Goal: Task Accomplishment & Management: Manage account settings

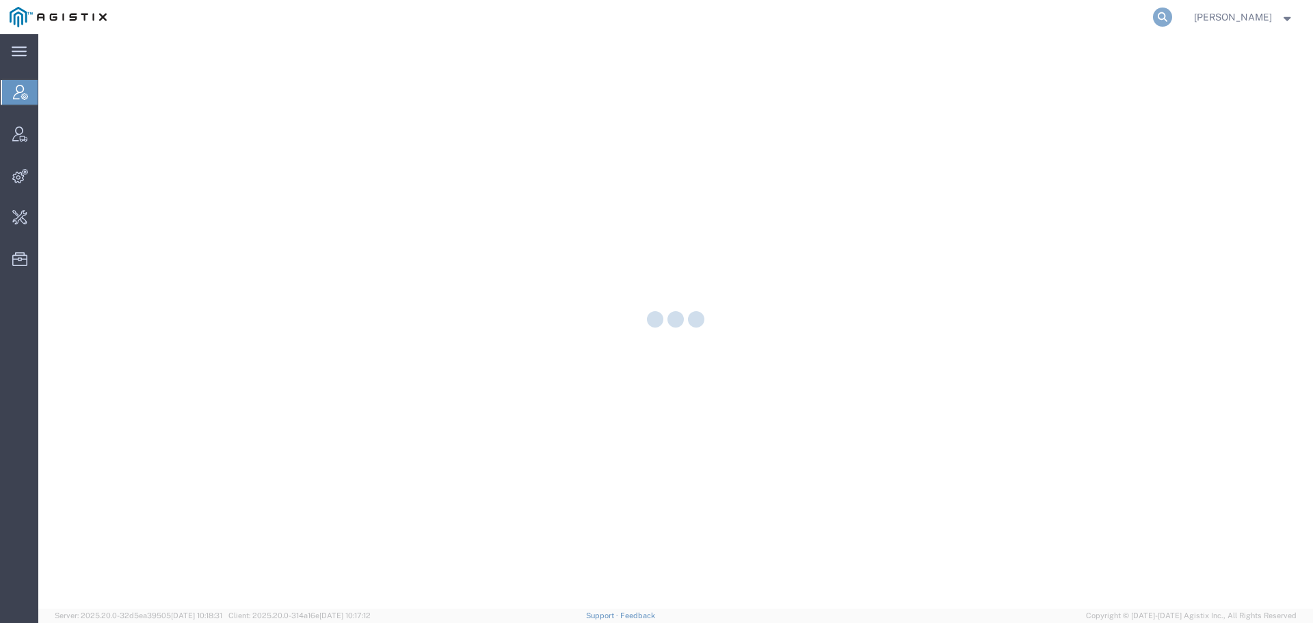
click at [1172, 14] on icon at bounding box center [1162, 17] width 19 height 19
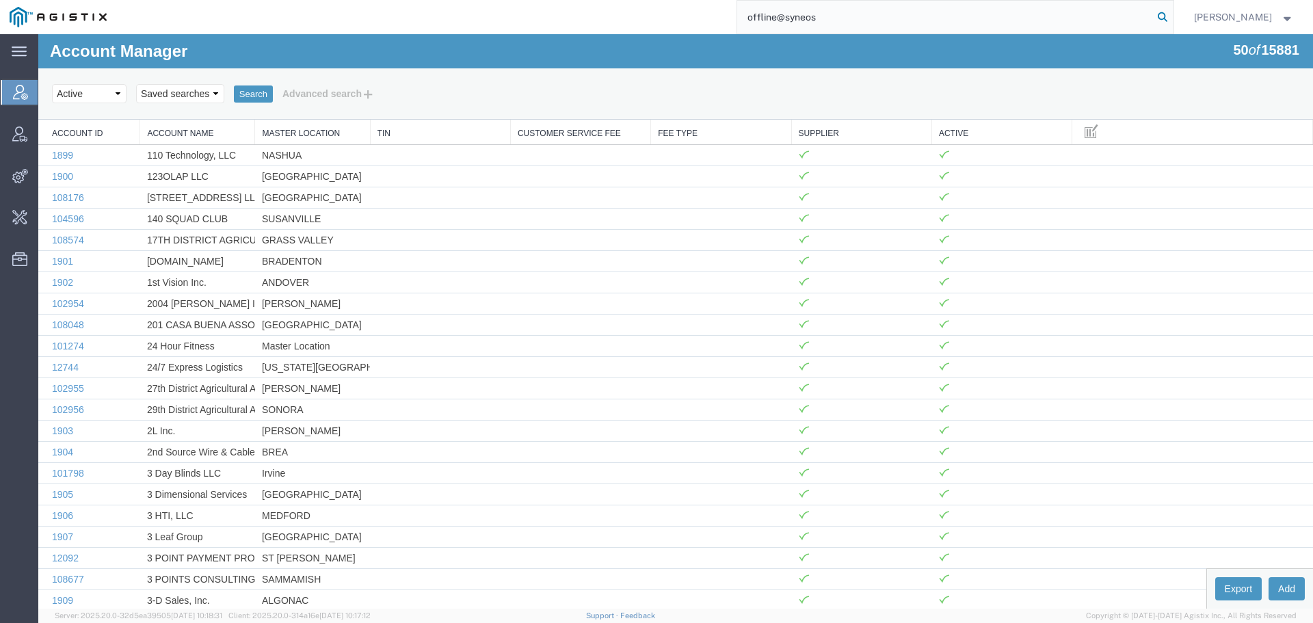
type input "offline@syneos"
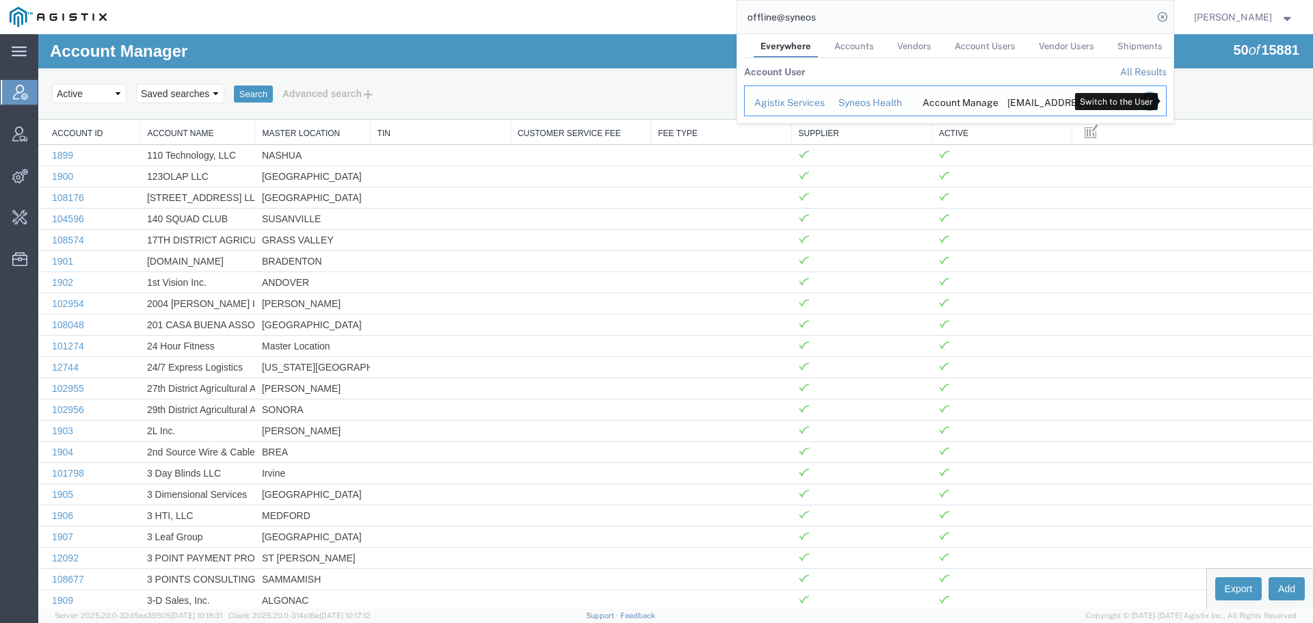
click at [1158, 104] on icon "Search Results" at bounding box center [1148, 101] width 19 height 19
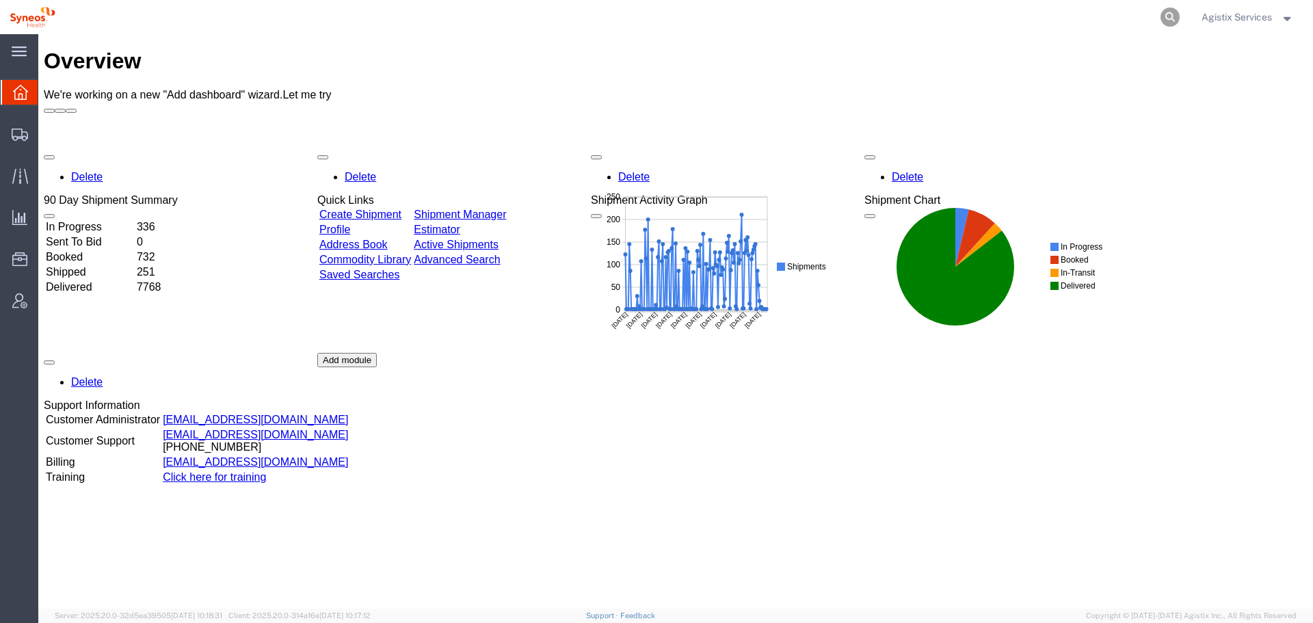
click at [1169, 18] on icon at bounding box center [1169, 17] width 19 height 19
paste input "57062791"
type input "57062791"
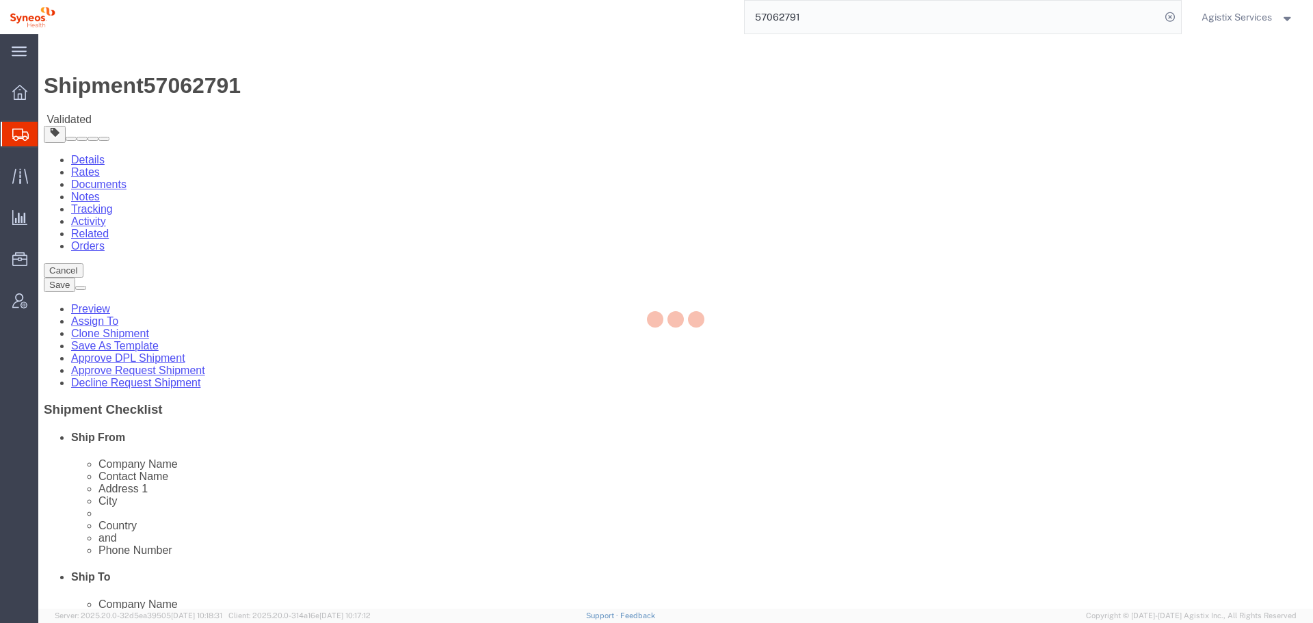
select select
select select "61557"
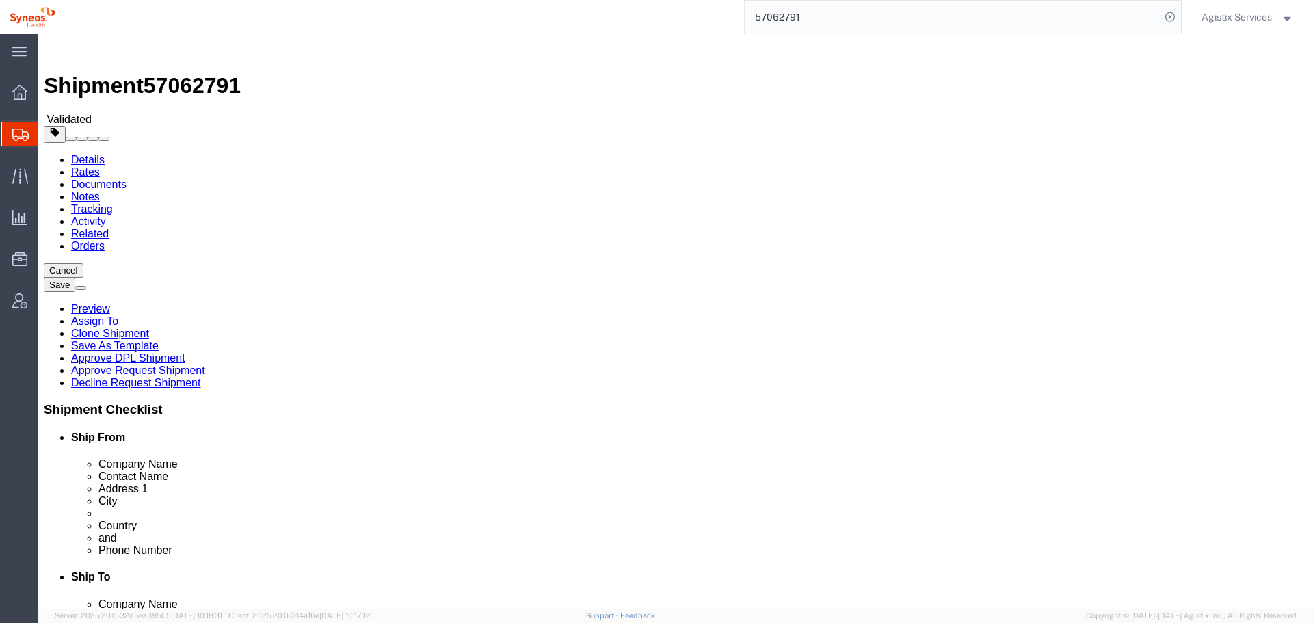
click button "Rate Shipment"
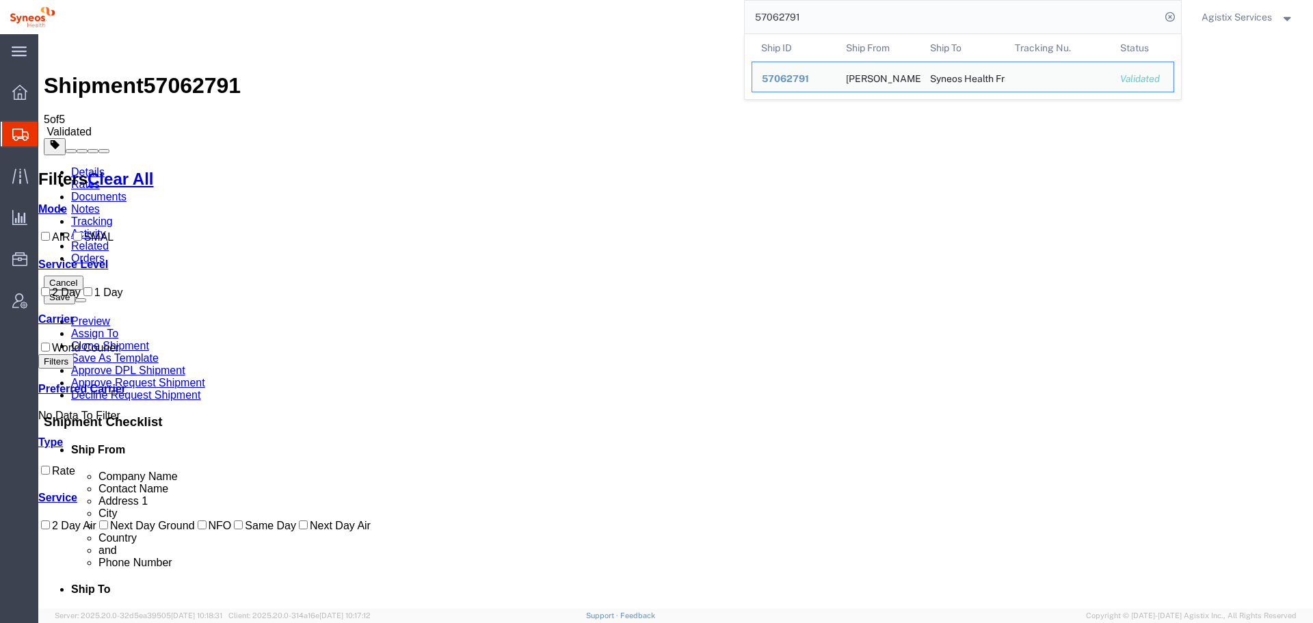
drag, startPoint x: 822, startPoint y: 26, endPoint x: 652, endPoint y: 25, distance: 170.3
click at [654, 25] on div "57062791 Ship ID Ship From Ship To Tracking Nu. Status Ship ID 57062791 Ship Fr…" at bounding box center [623, 17] width 1117 height 34
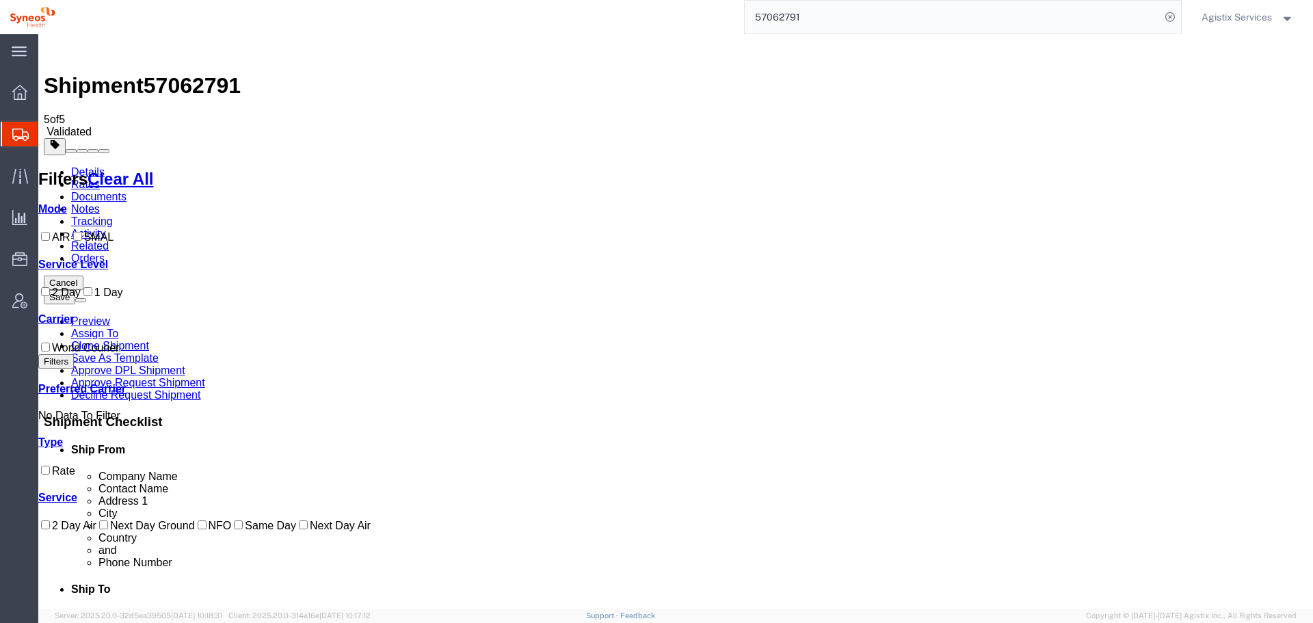
paste input "5374"
type input "57065374"
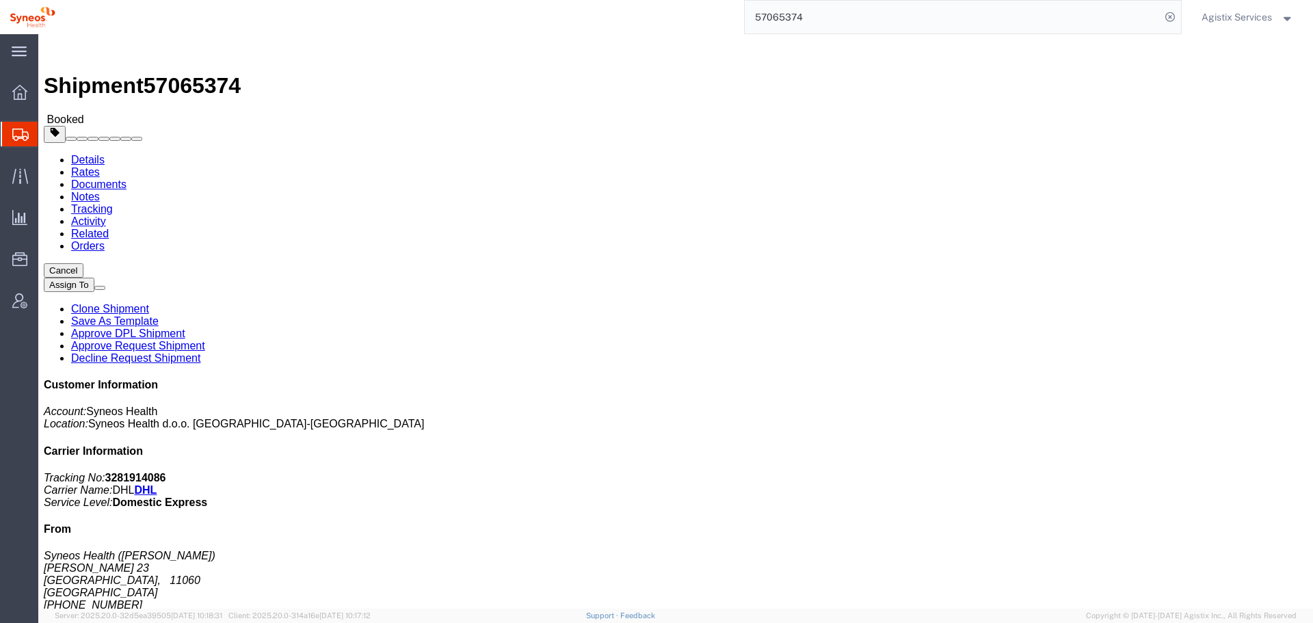
click span "button"
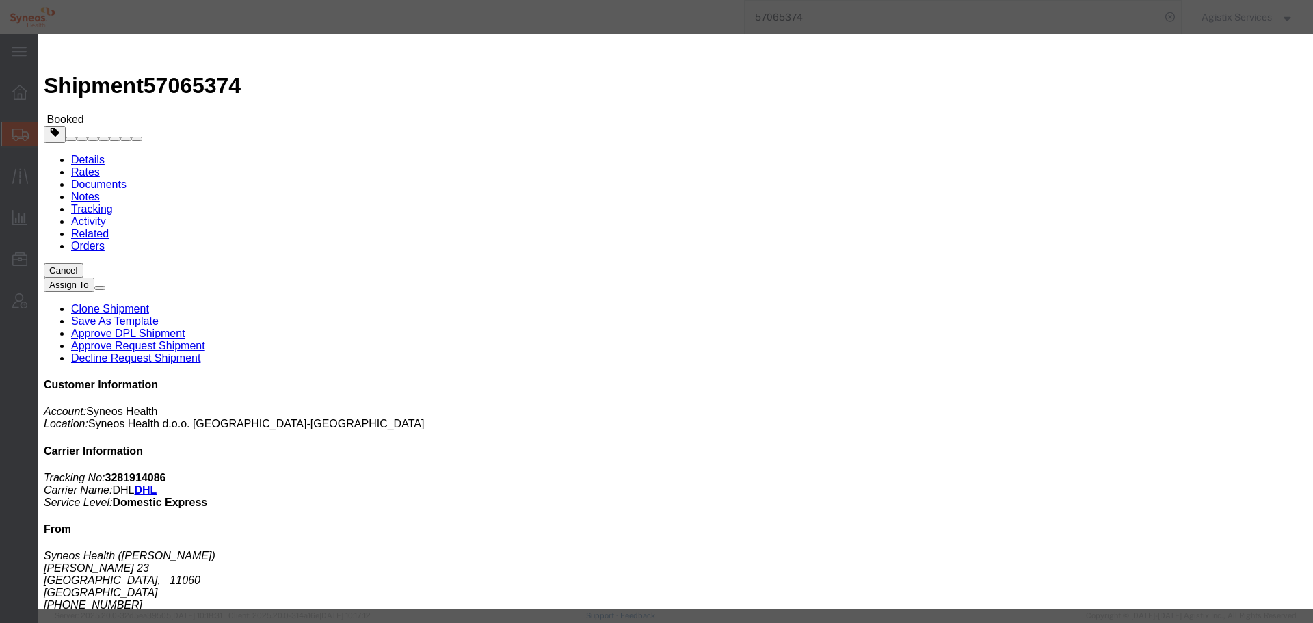
click div "[DATE] 6:00 PM"
click input "6:00 PM"
type input "10:00 a"
click button "Apply"
click div "[DATE] 11:00 AM"
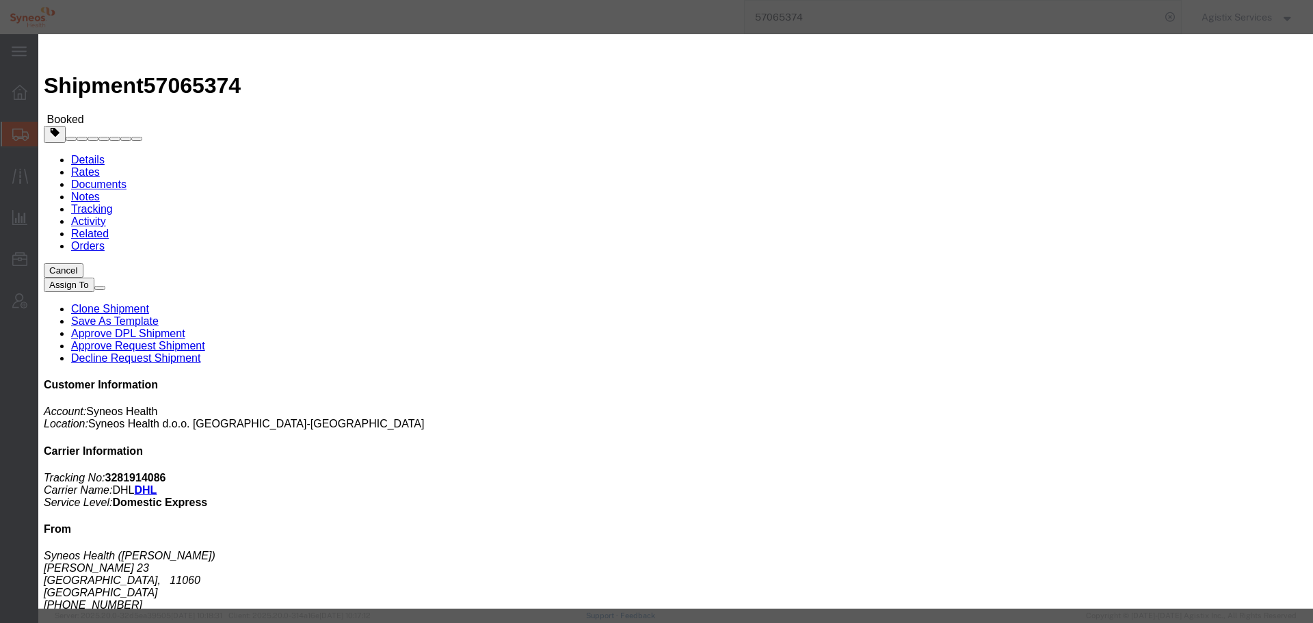
type input "14:00 AM"
click button "Apply"
click button "Save"
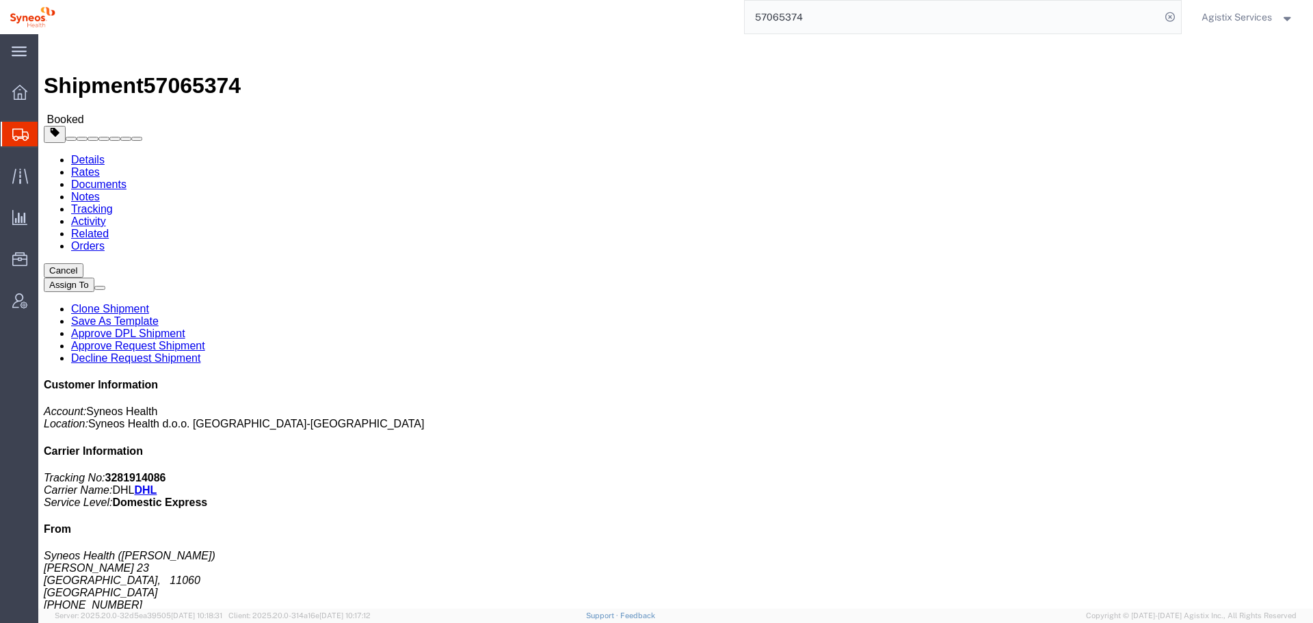
drag, startPoint x: 855, startPoint y: 157, endPoint x: 817, endPoint y: 124, distance: 49.9
click button "Close"
drag, startPoint x: 805, startPoint y: 16, endPoint x: 598, endPoint y: 16, distance: 207.9
click at [598, 16] on div "57065374" at bounding box center [623, 17] width 1117 height 34
paste input "3447"
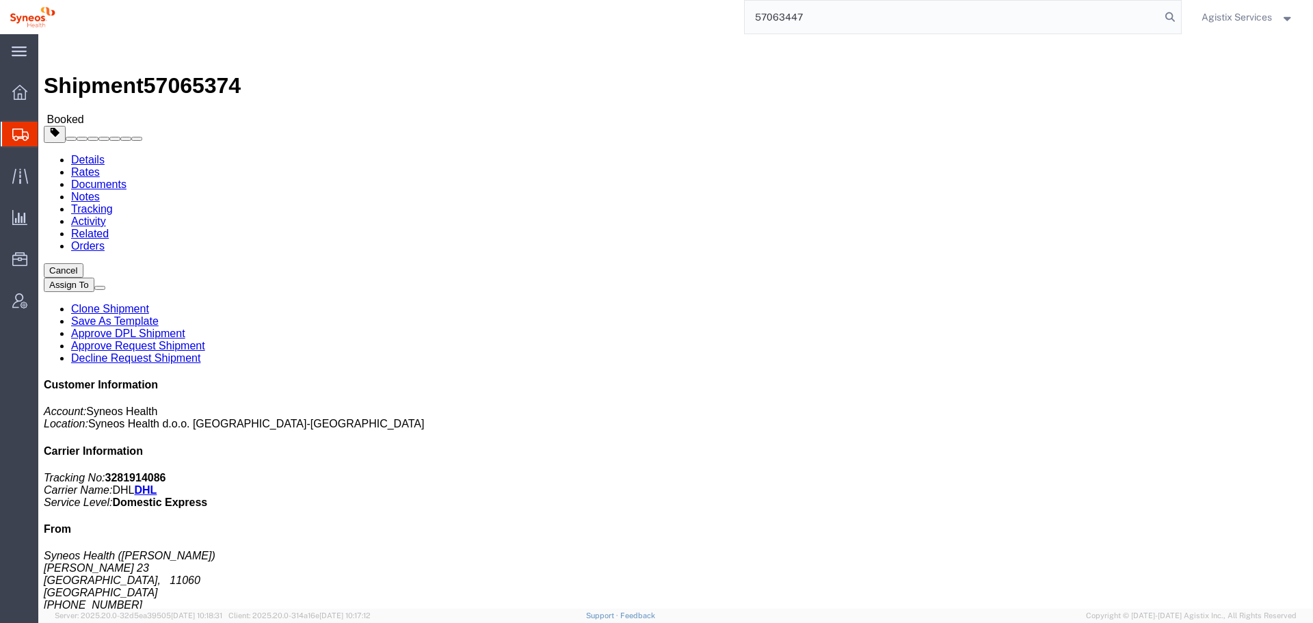
type input "57063447"
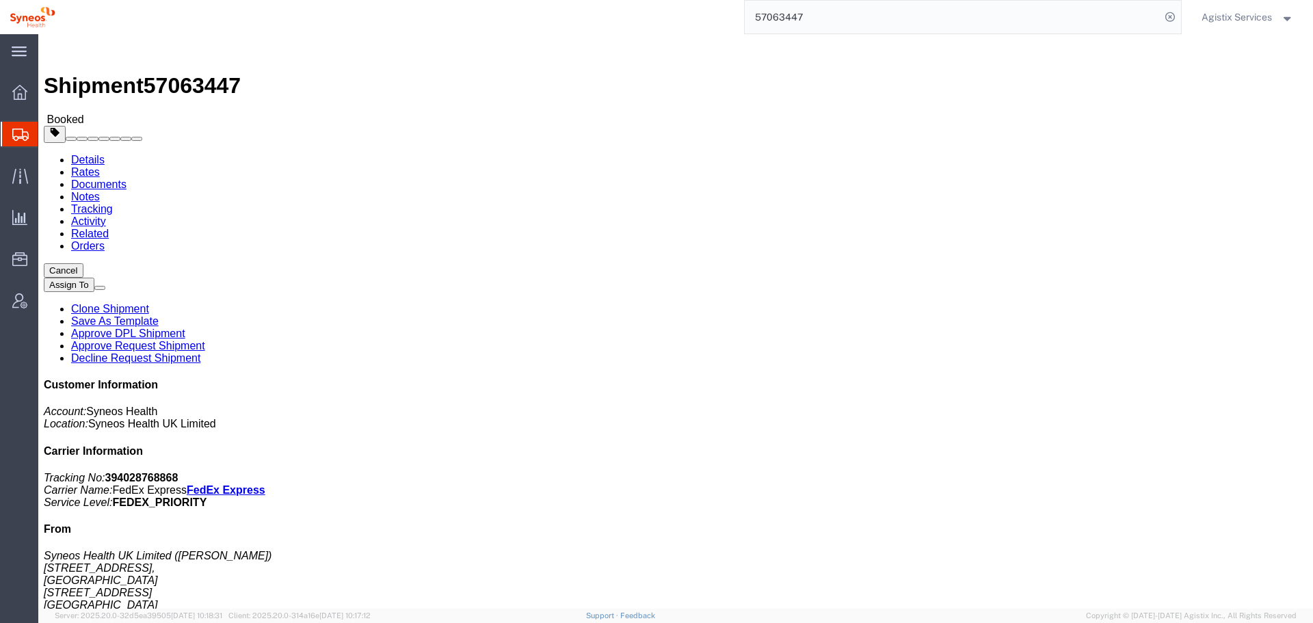
click span "button"
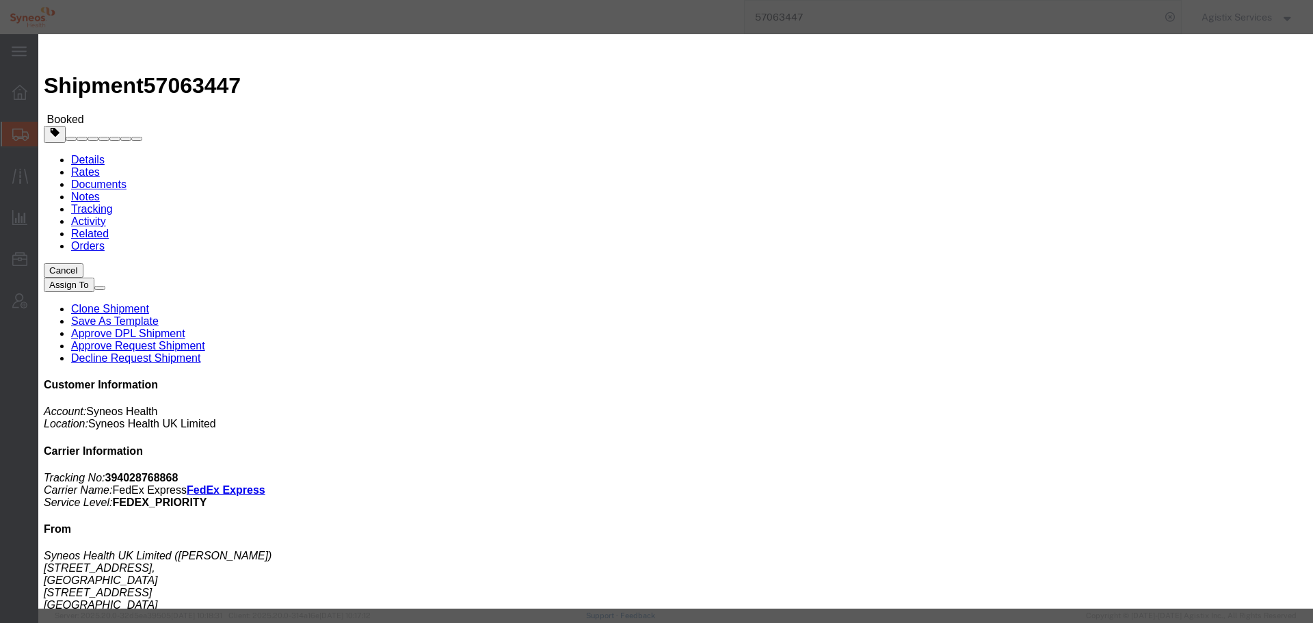
click div "[DATE] 12:00 PM"
type input "10:00 a"
click button "Apply"
click div "[DATE] 4:00 PM"
click button "Apply"
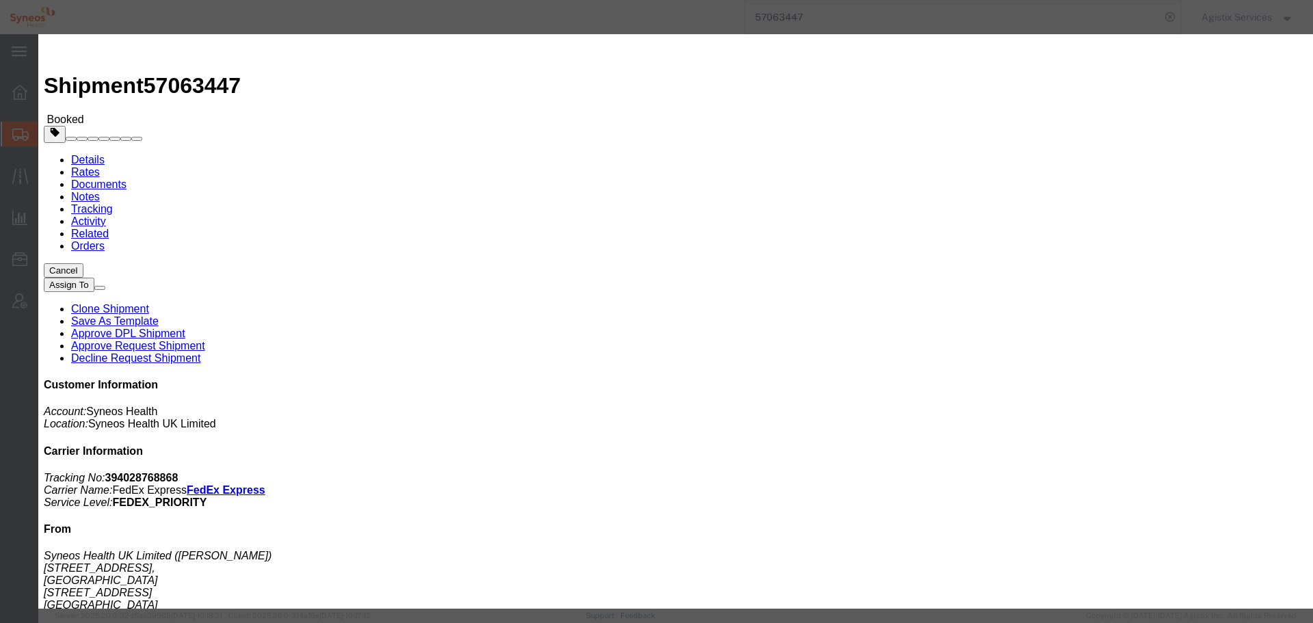
click button "Save"
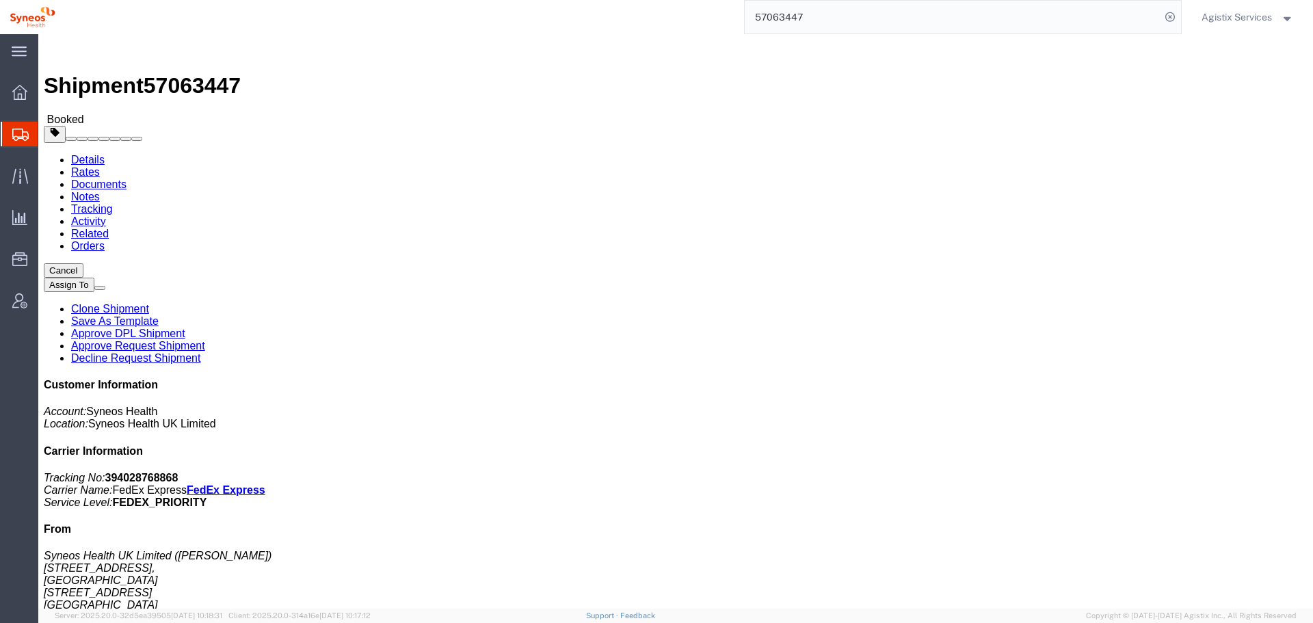
click button "Close"
click span "button"
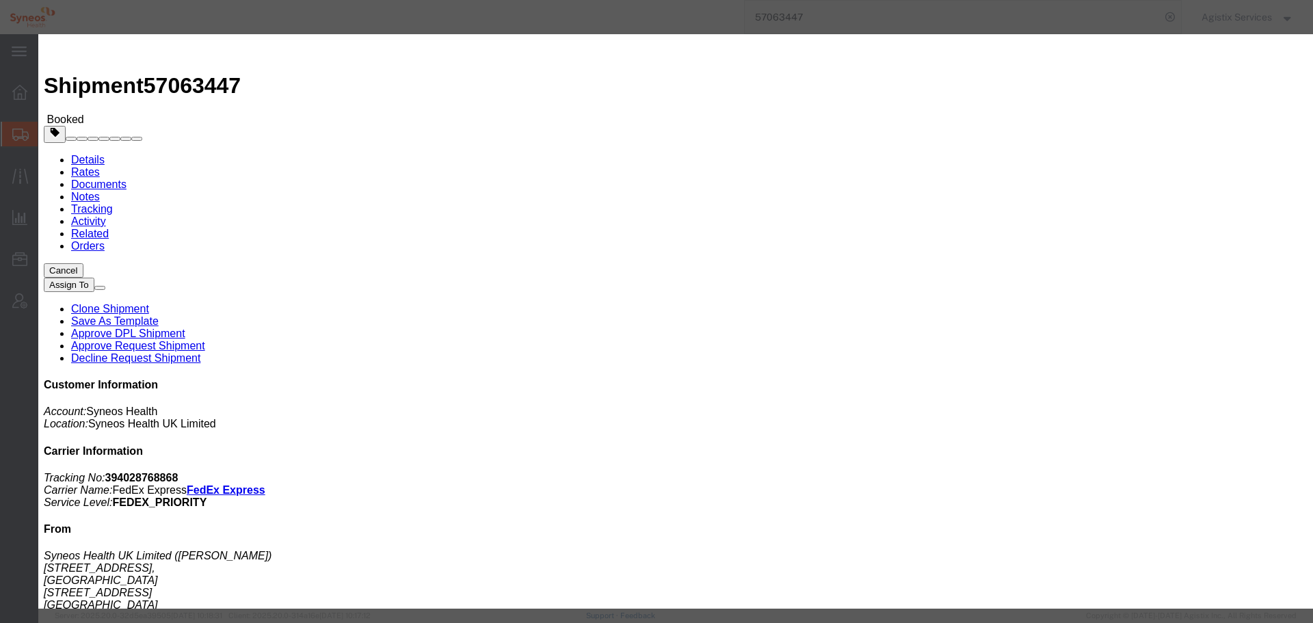
click div "[DATE] 12:00 PM"
type input "10:00 AM"
click button "Apply"
click div "[DATE] 11:00 AM"
type input "14:00 AM"
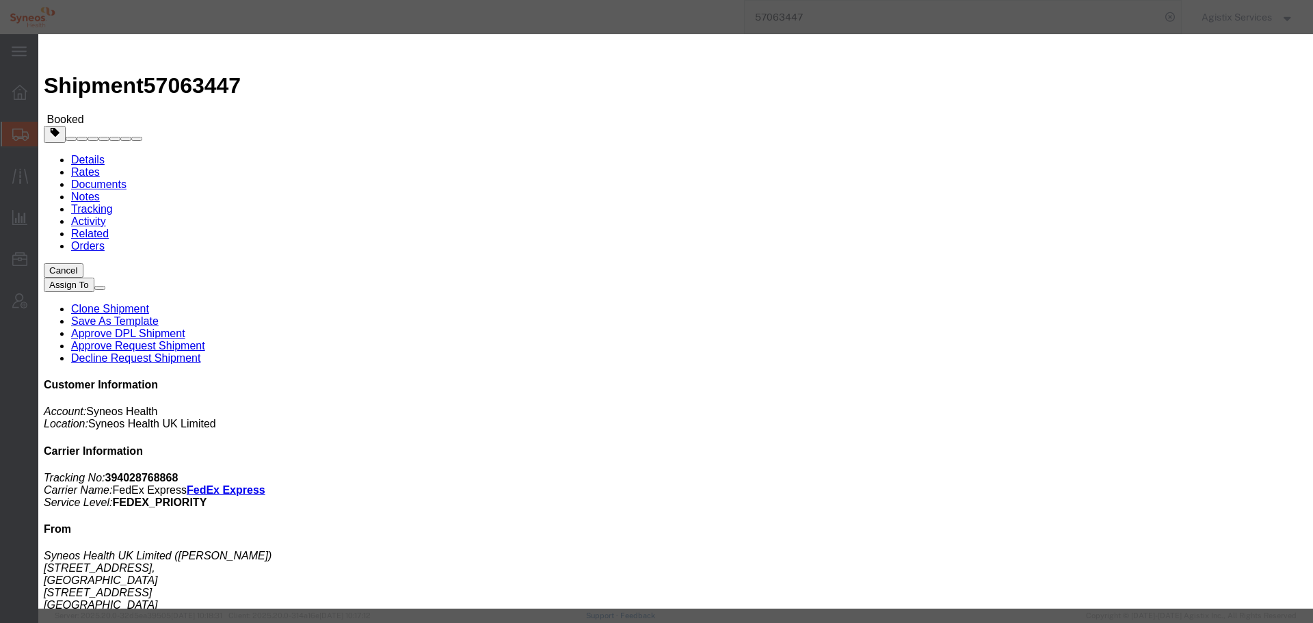
click button "Apply"
click button "Save"
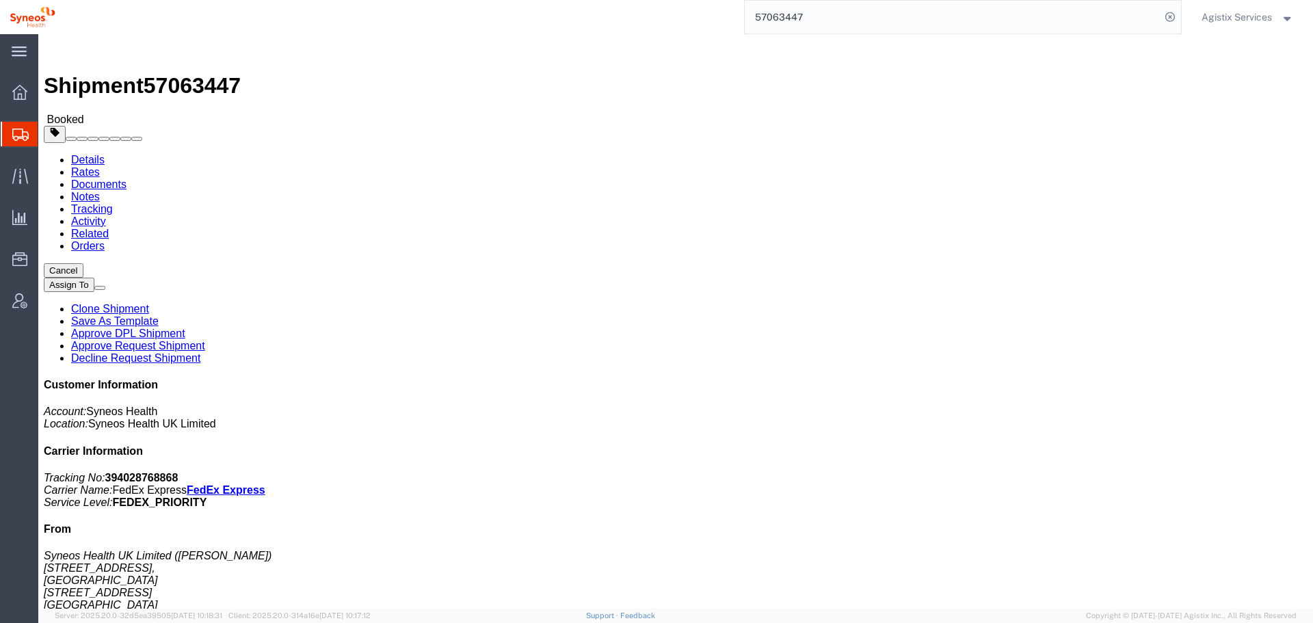
click button "Close"
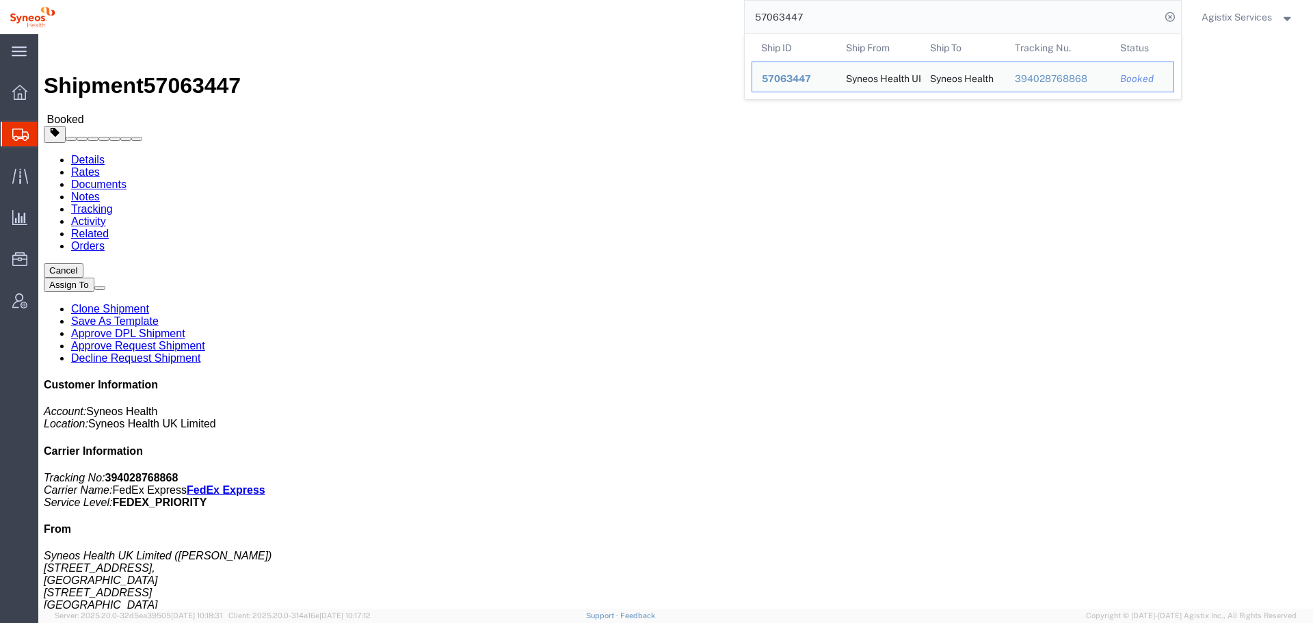
drag, startPoint x: 650, startPoint y: 18, endPoint x: 412, endPoint y: 10, distance: 238.1
paste input "4118"
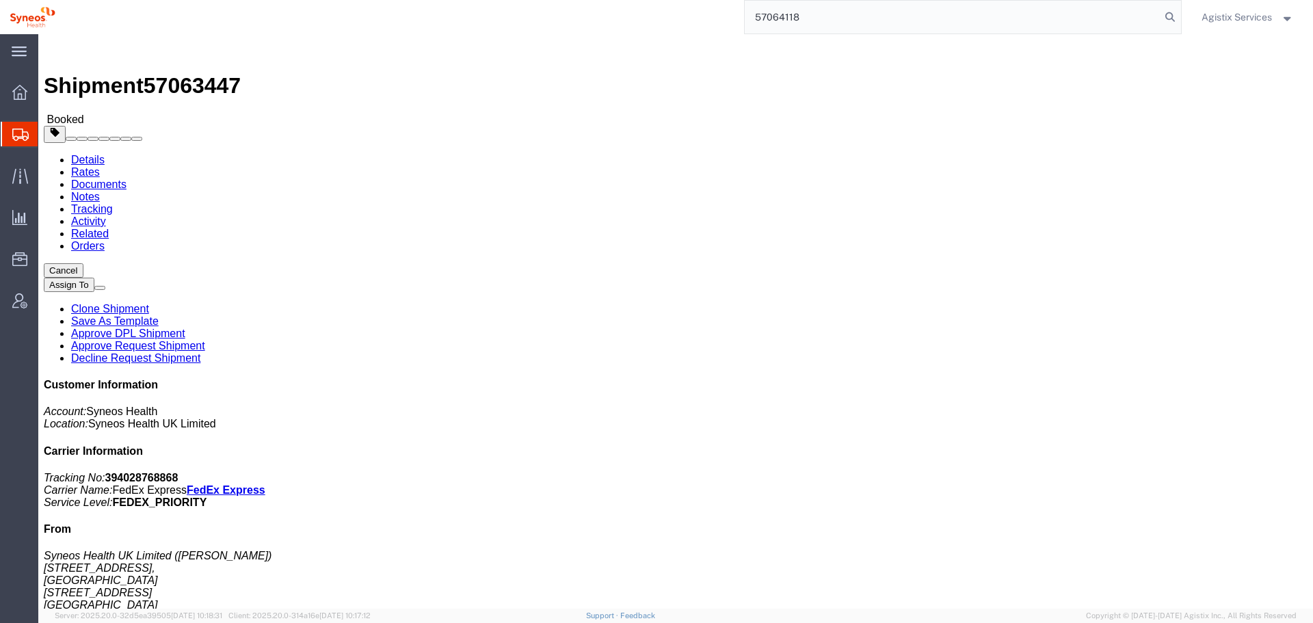
type input "57064118"
drag, startPoint x: 654, startPoint y: 122, endPoint x: 539, endPoint y: 187, distance: 132.0
click button "button"
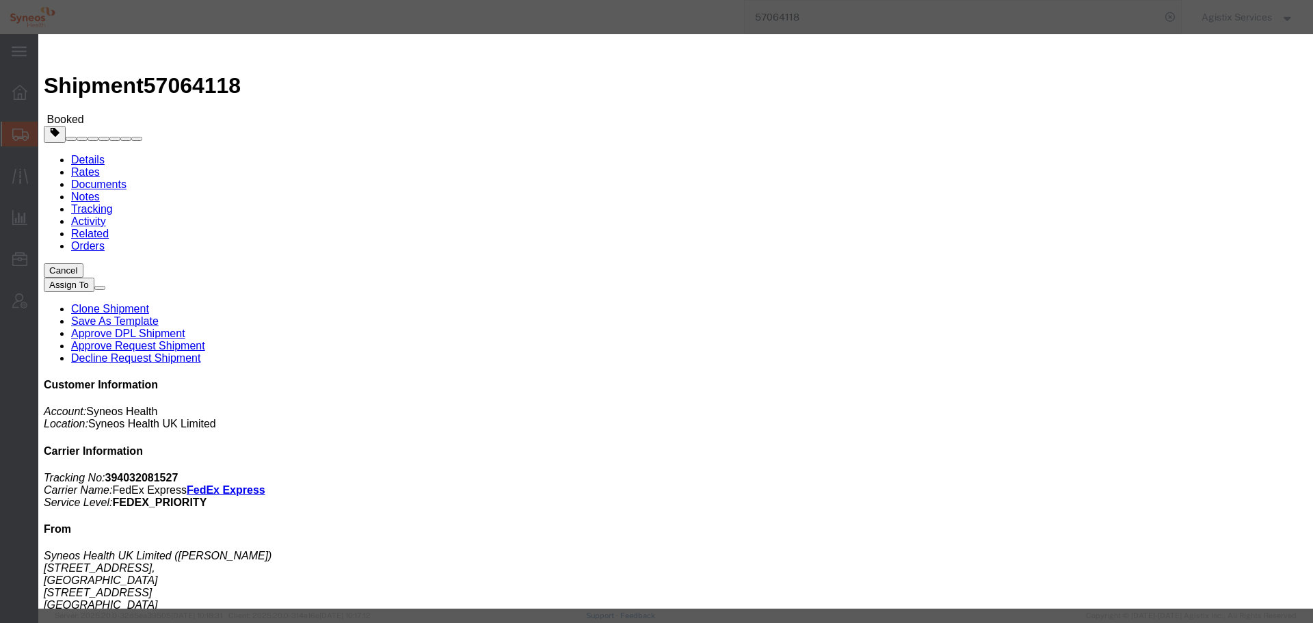
click div "[DATE] 12:00 PM"
click input "12:00 PM"
type input "10:00 a"
click button "Apply"
click div "[DATE] 11:00 AM"
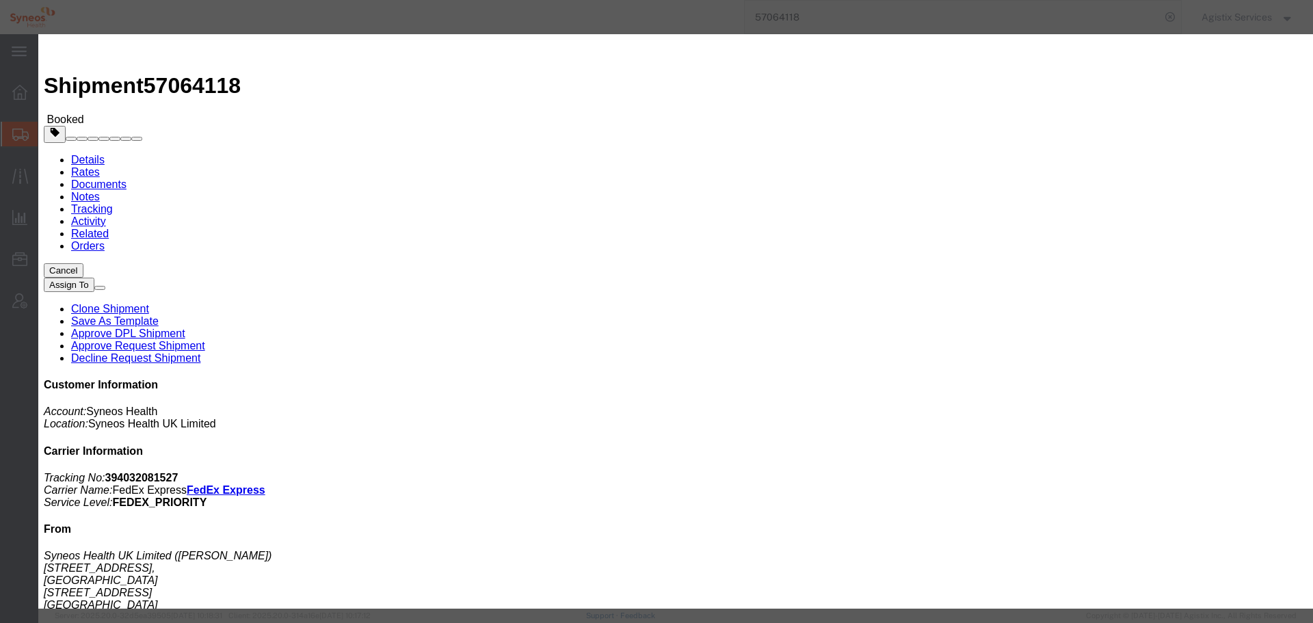
type input "14:00 AM"
click button "Apply"
click button "Save"
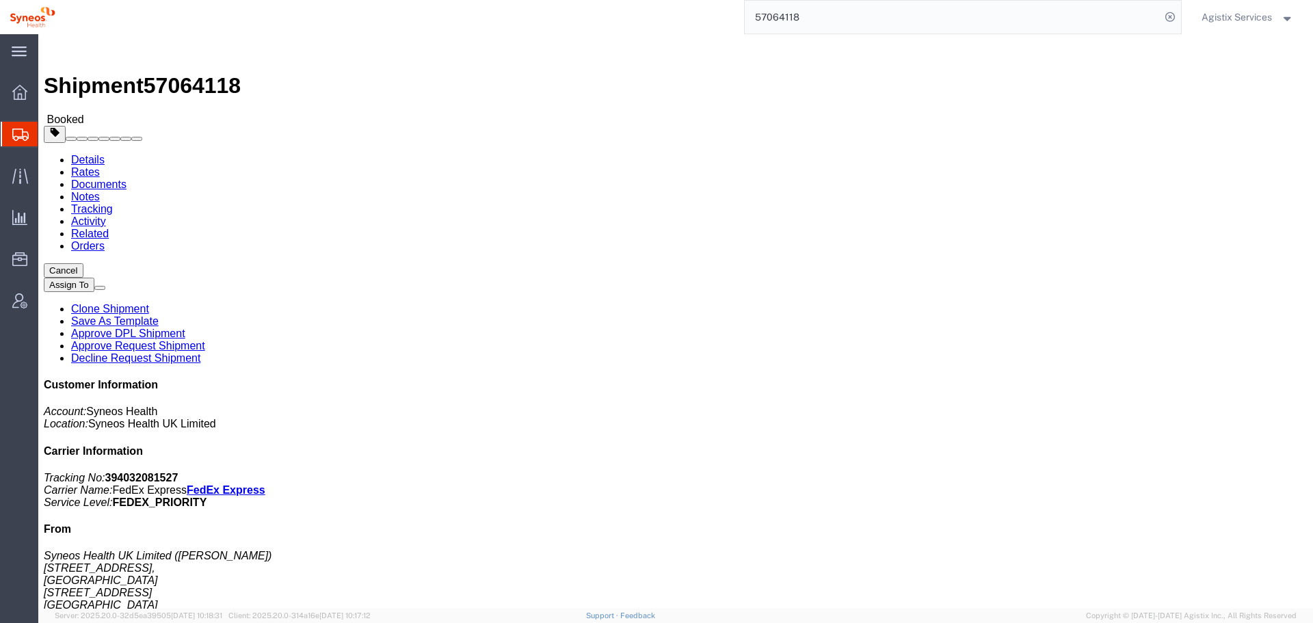
drag, startPoint x: 818, startPoint y: 122, endPoint x: 604, endPoint y: 122, distance: 214.0
click button "Close"
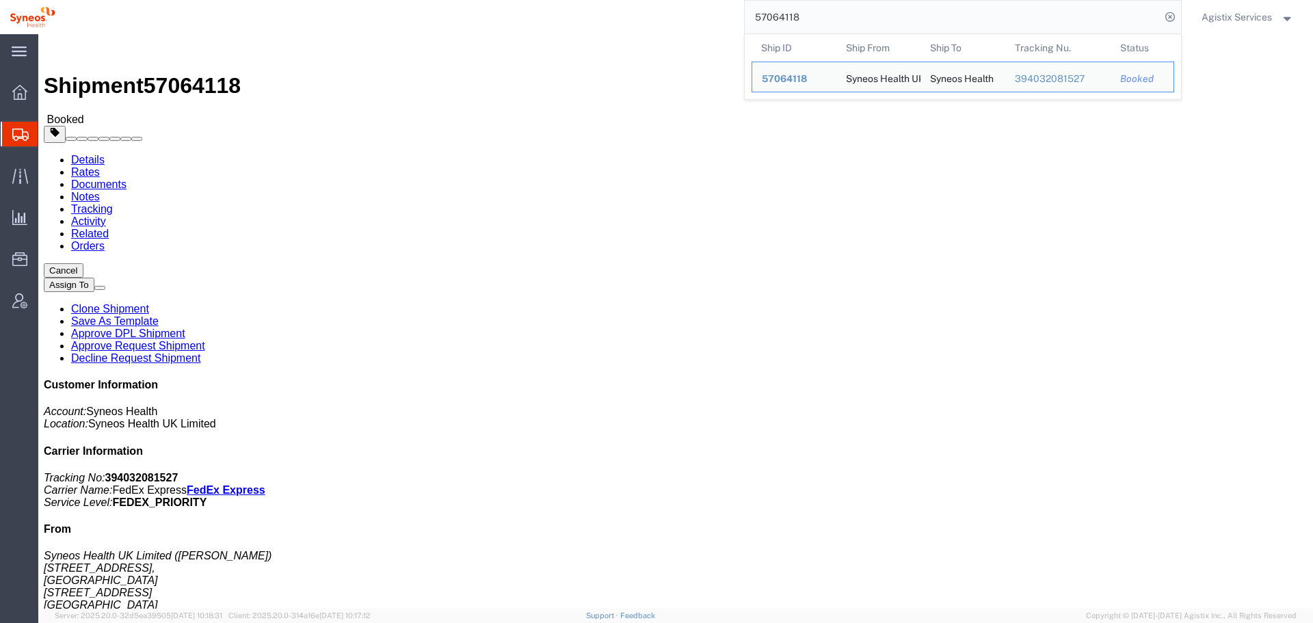
drag, startPoint x: 620, startPoint y: 28, endPoint x: 439, endPoint y: 31, distance: 181.2
click at [466, 28] on div "57064118 Ship ID Ship From Ship To Tracking Nu. Status Ship ID 57064118 Ship Fr…" at bounding box center [623, 17] width 1117 height 34
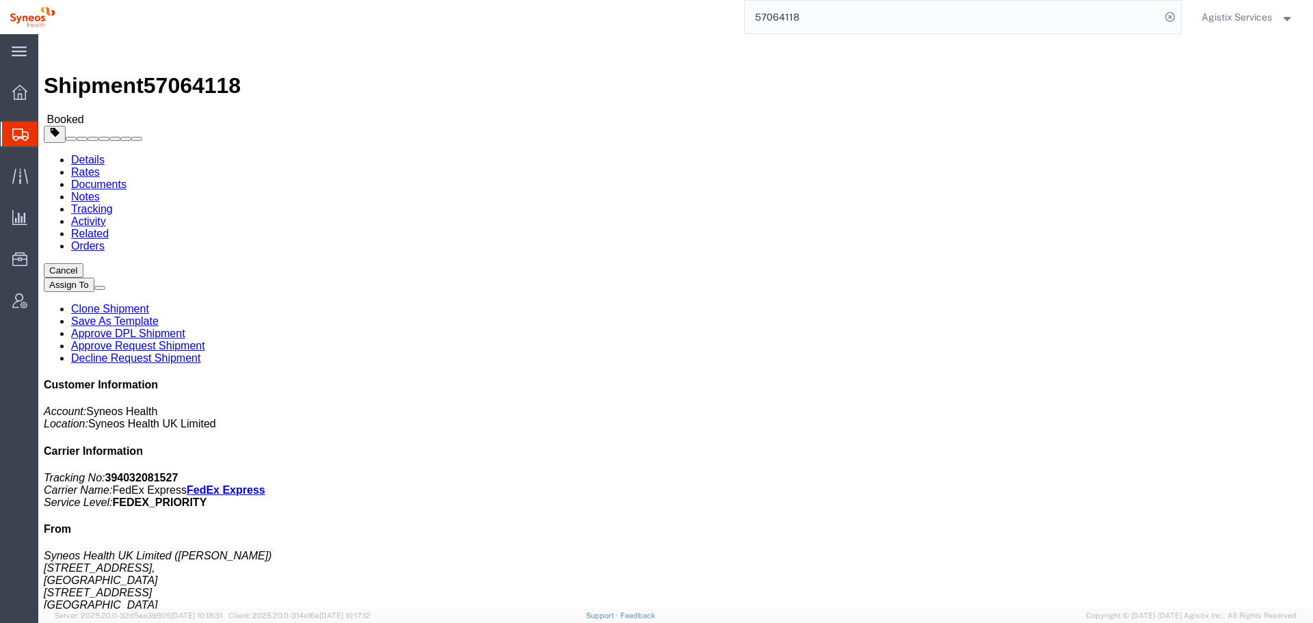
paste input "2810"
type input "57062810"
drag, startPoint x: 658, startPoint y: 128, endPoint x: 569, endPoint y: 159, distance: 94.9
click span "button"
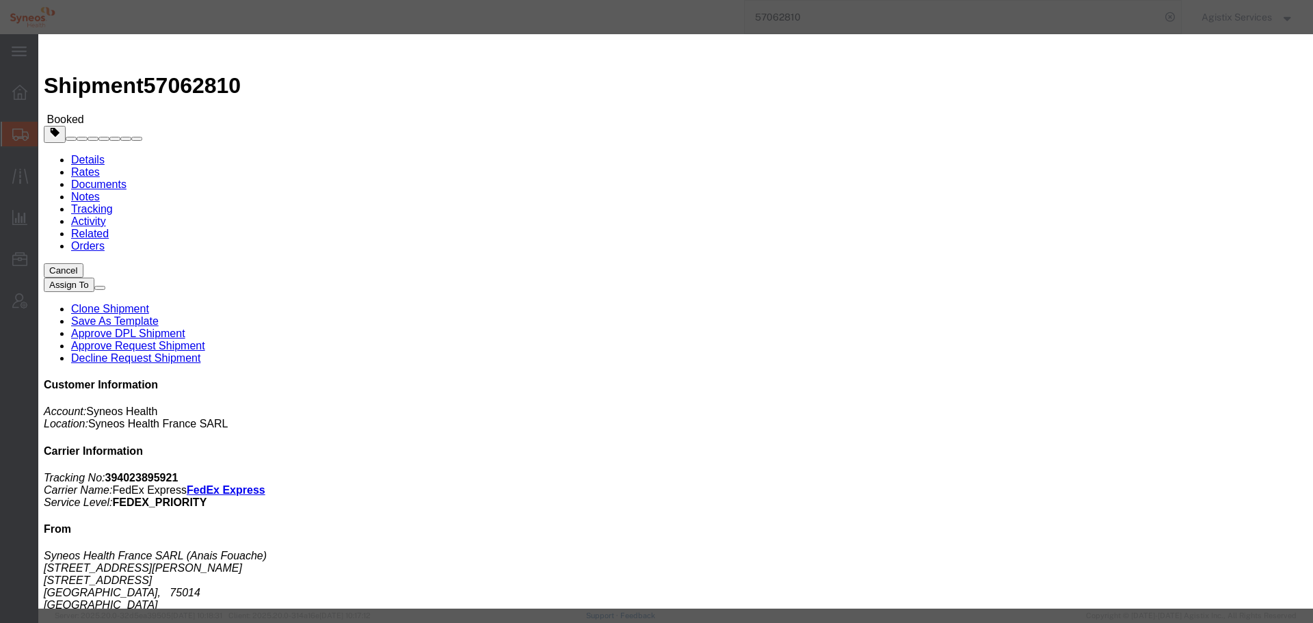
click div "[DATE] 10:00 AM"
click button "Apply"
click div "[DATE] 11:00 AM"
type input "2:00 PM"
click button "Apply"
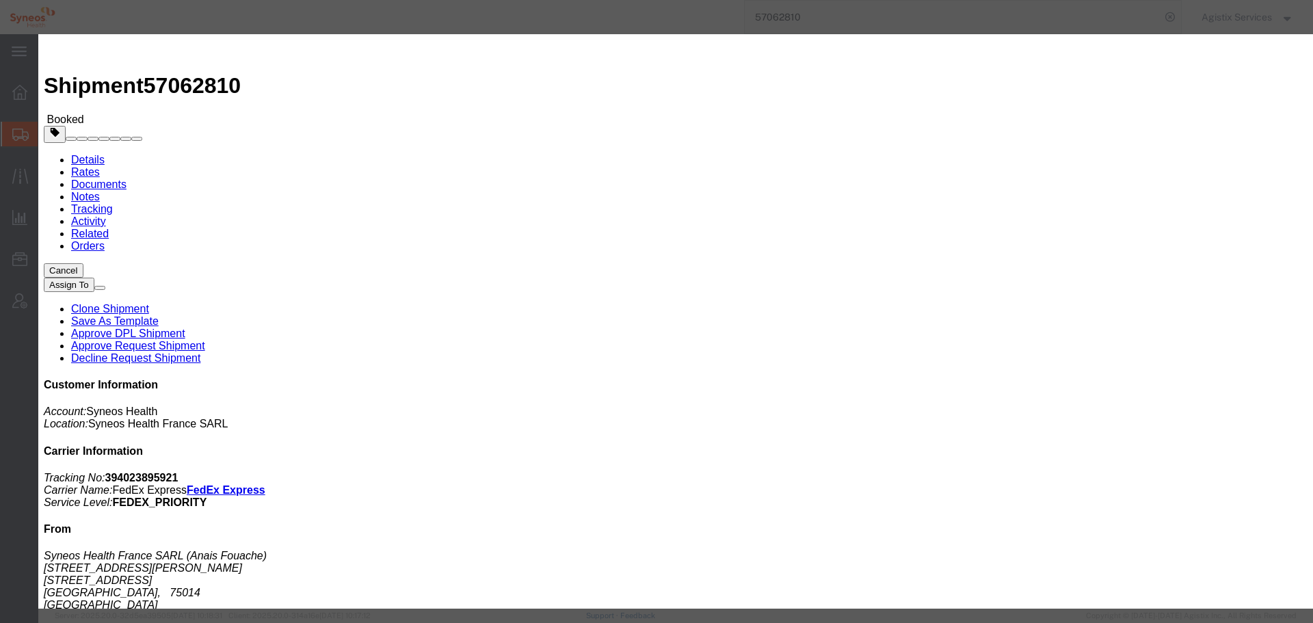
click button "Save"
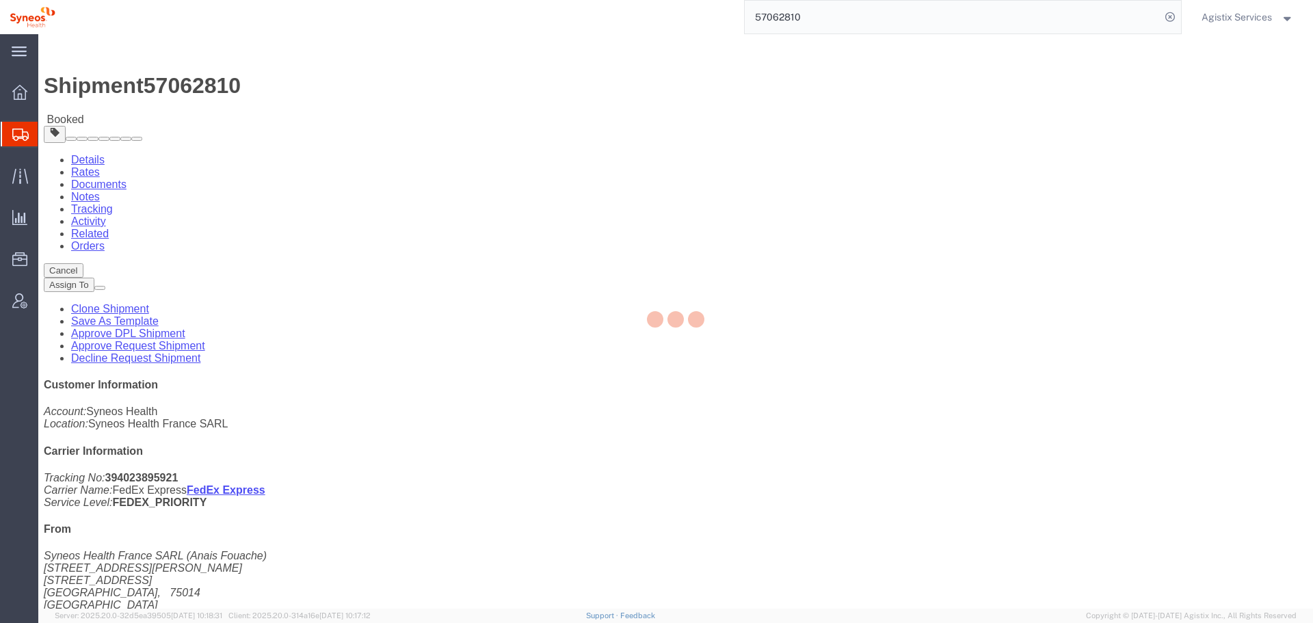
click at [866, 155] on div at bounding box center [675, 321] width 1275 height 574
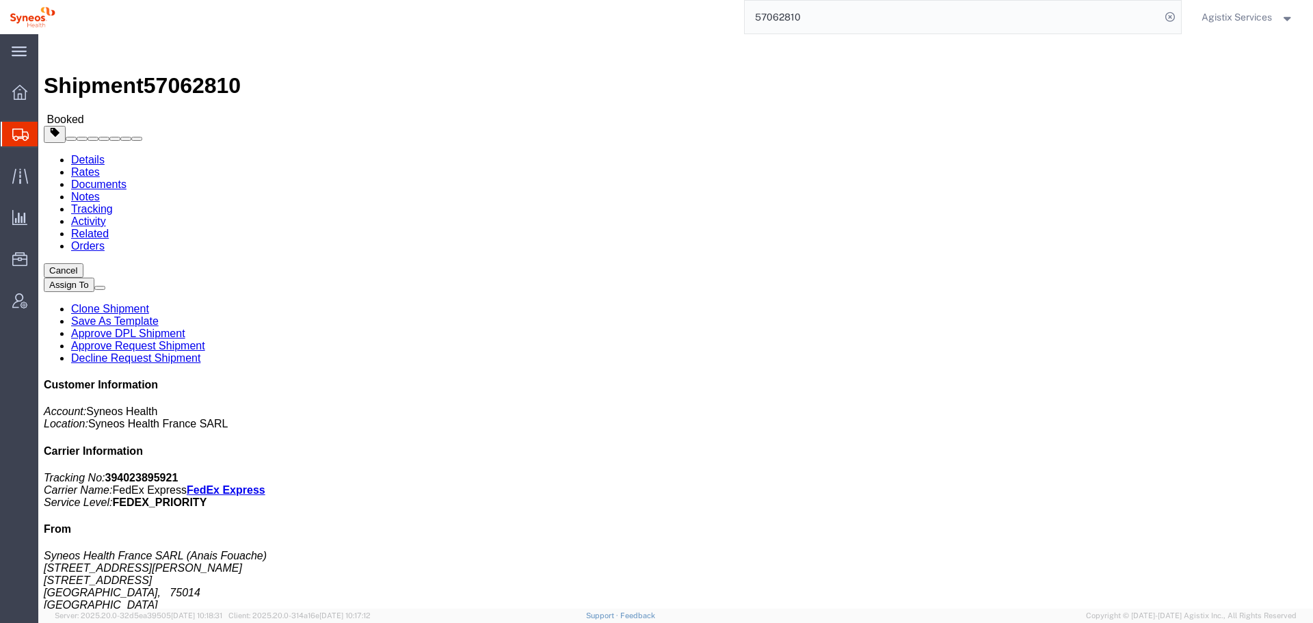
click button "Close"
click at [795, 16] on input "57062810" at bounding box center [953, 17] width 416 height 33
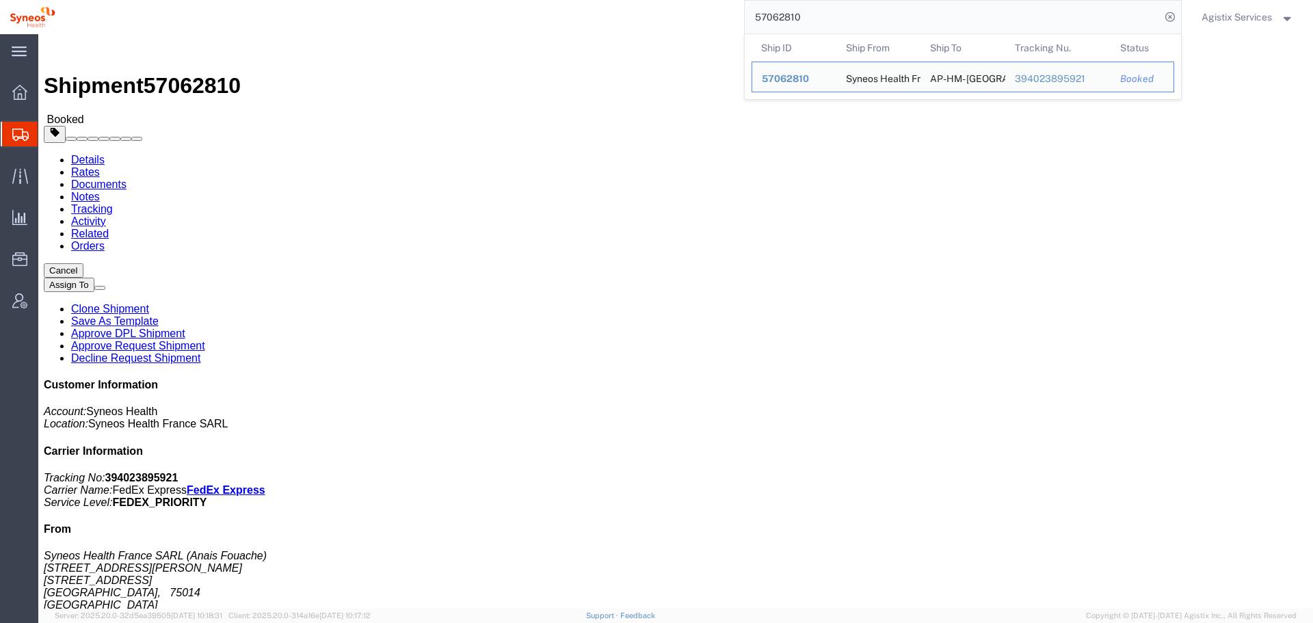
click at [795, 16] on input "57062810" at bounding box center [953, 17] width 416 height 33
paste input "33"
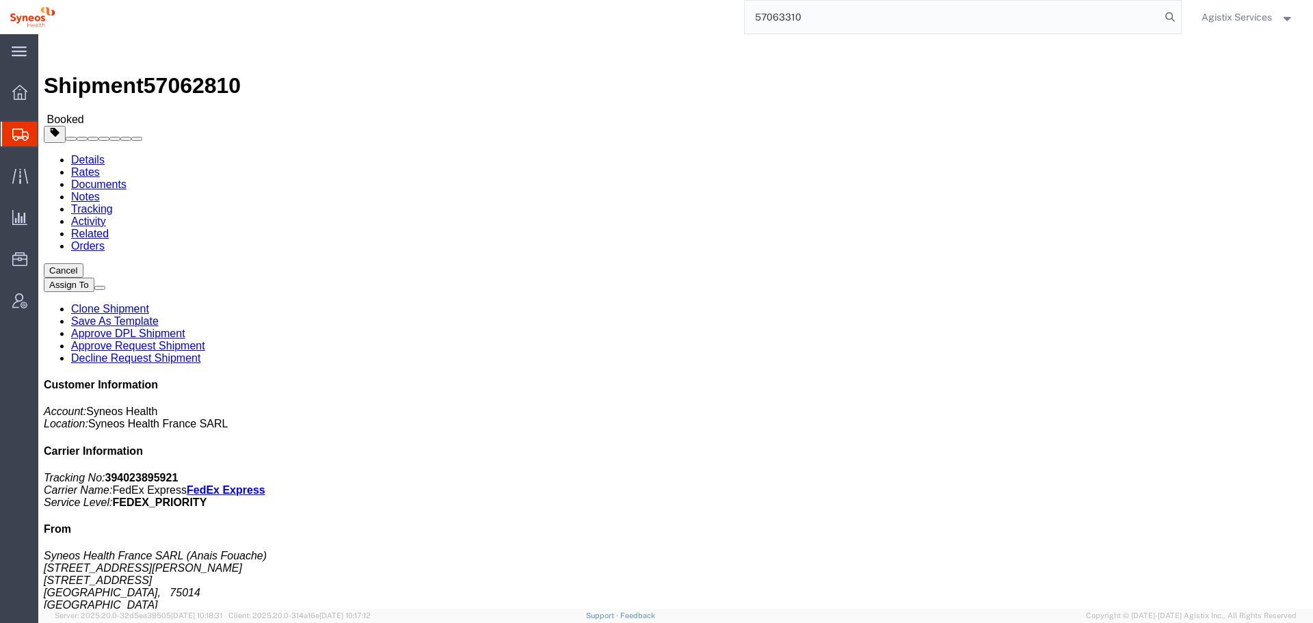
type input "57063310"
click span "button"
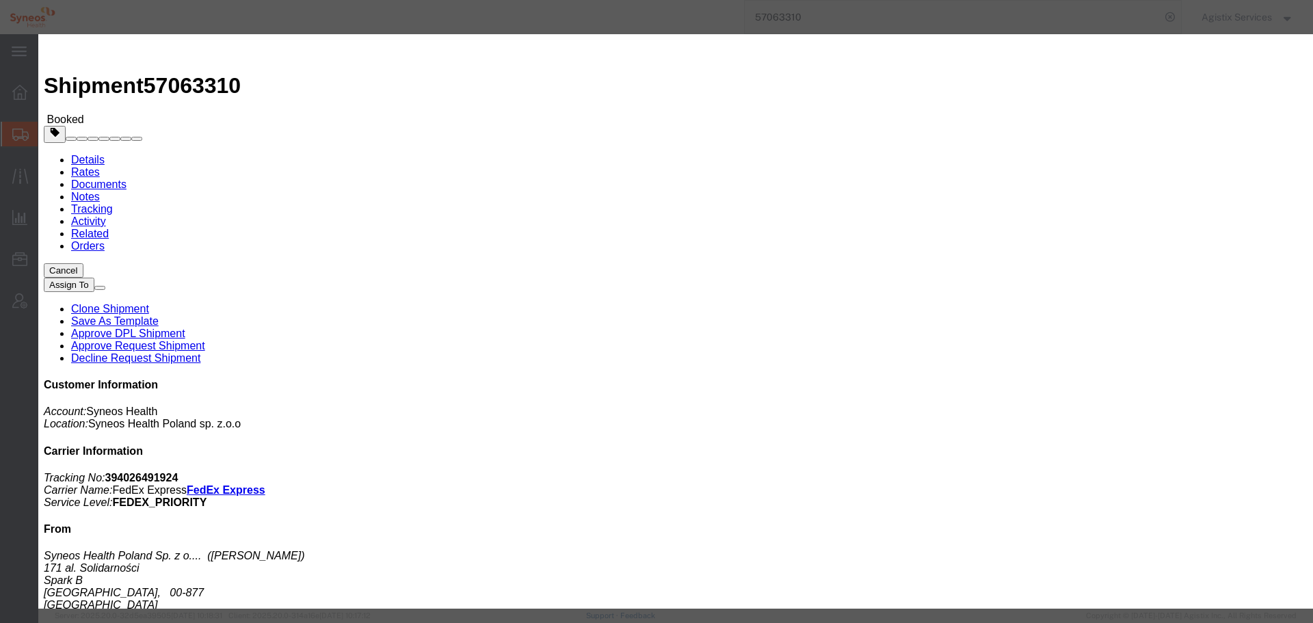
click div "[DATE] 1:00 PM"
click input "1:00 PM"
type input "10:00 a"
click button "Apply"
click div "[DATE] 11:00 AM"
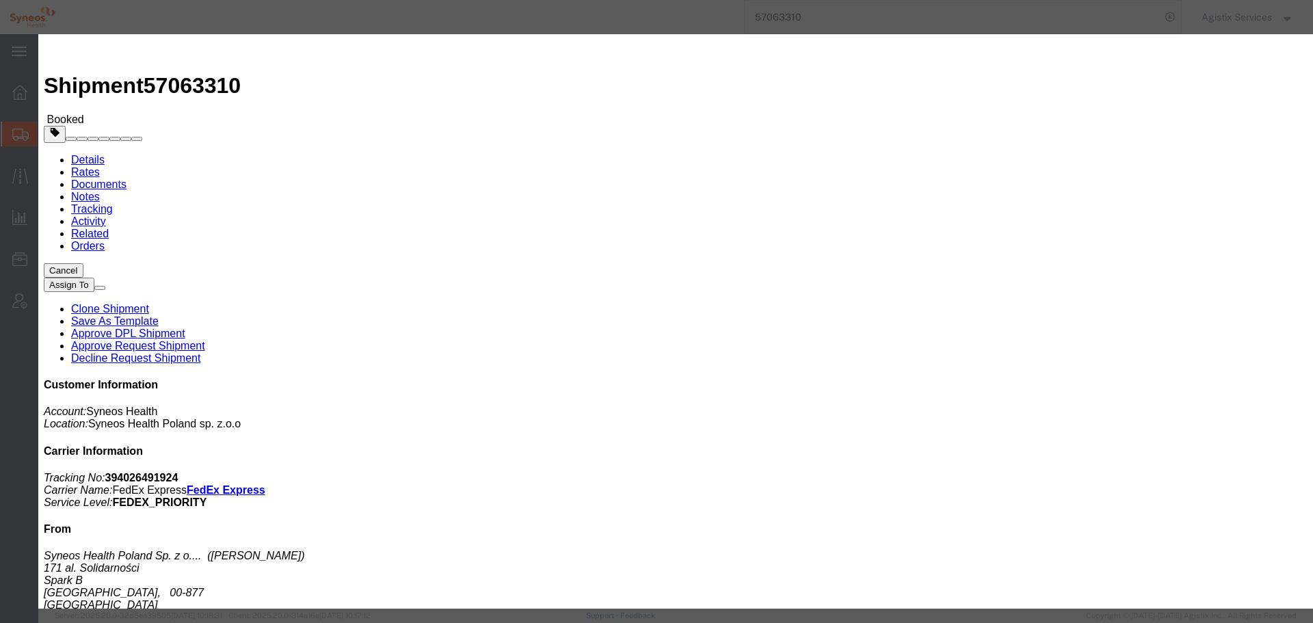
type input "14:00 AM"
click button "Apply"
click button "Save"
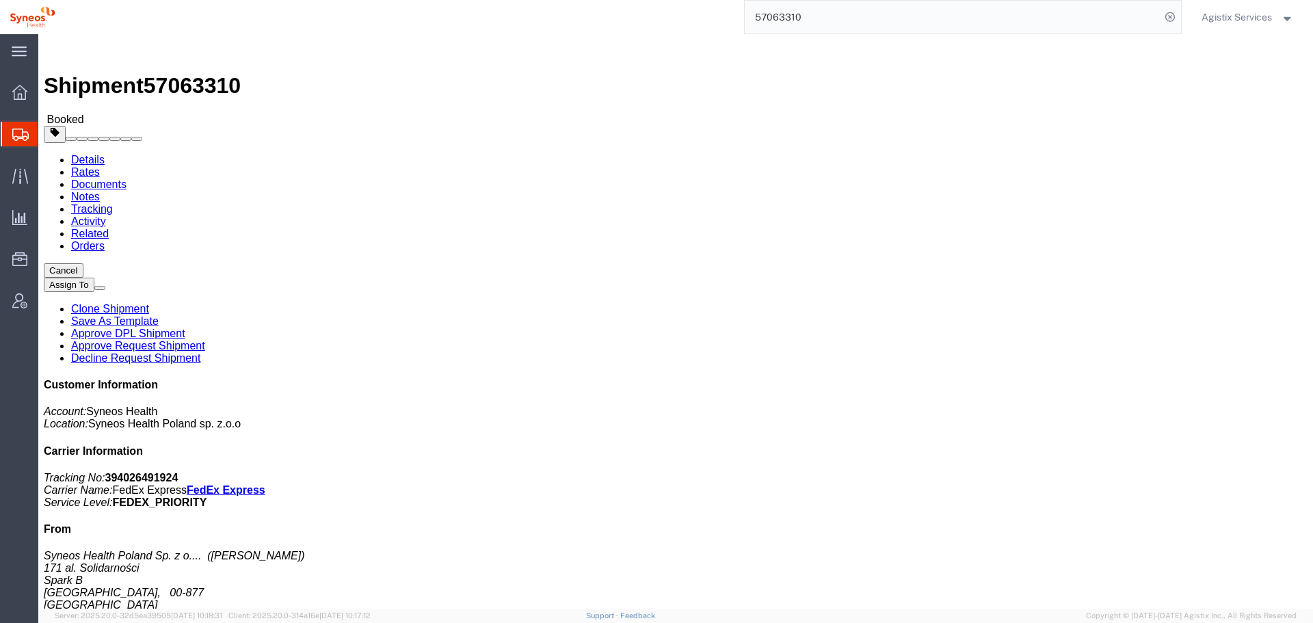
click button "Close"
click at [679, 34] on div "57063310" at bounding box center [623, 17] width 1117 height 34
paste input "70"
type input "57063700"
click h4 "Pickup & Delivery Dates"
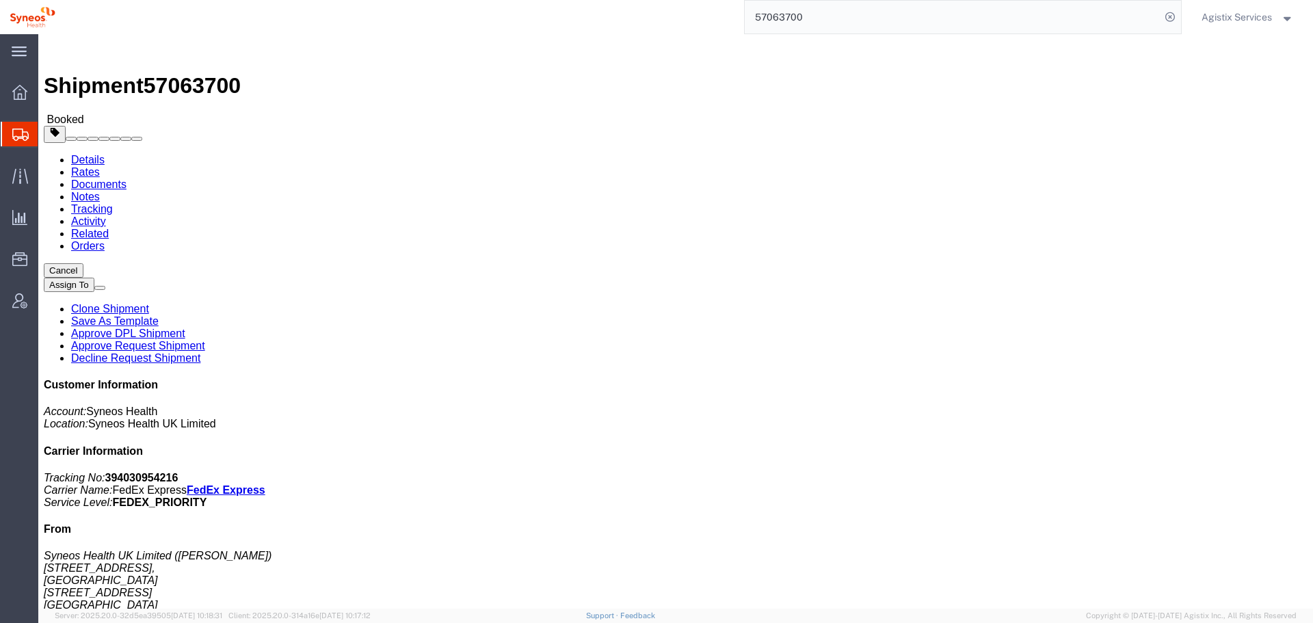
click span "button"
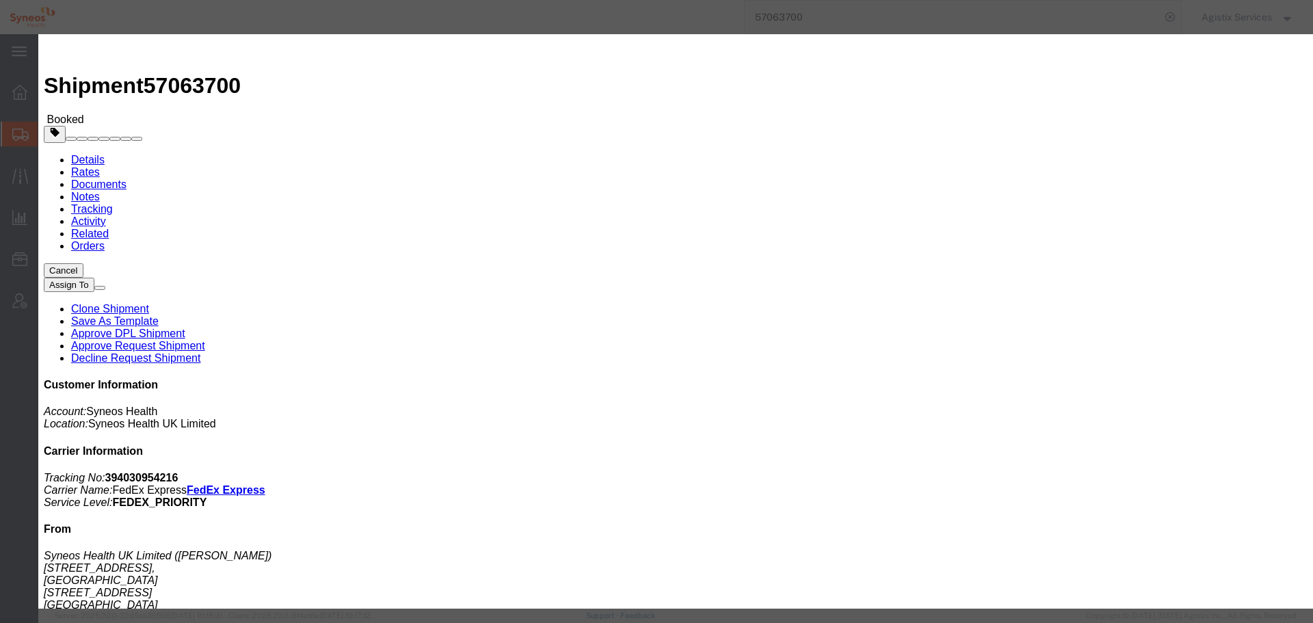
click div "[DATE] 12:00 PM"
click input "12:00 PM"
type input "10:00 a"
click button "Apply"
click div "[DATE] 11:00 AM"
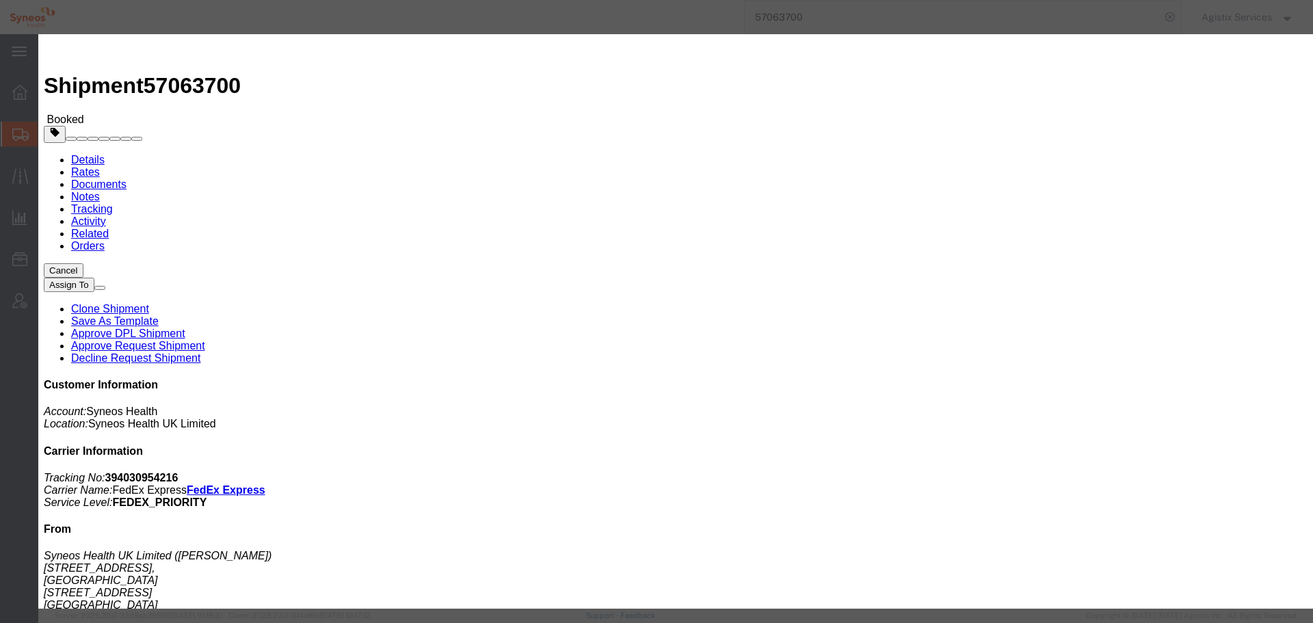
type input "14:00 AM"
click button "Apply"
click button "Save"
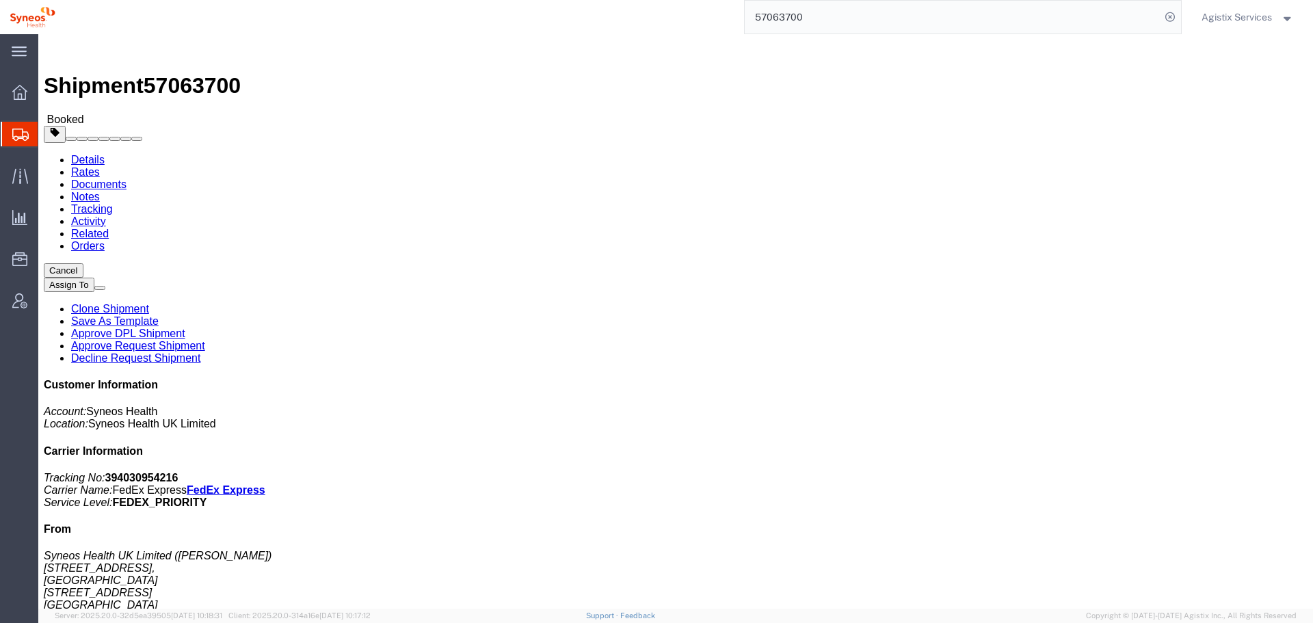
click button "Close"
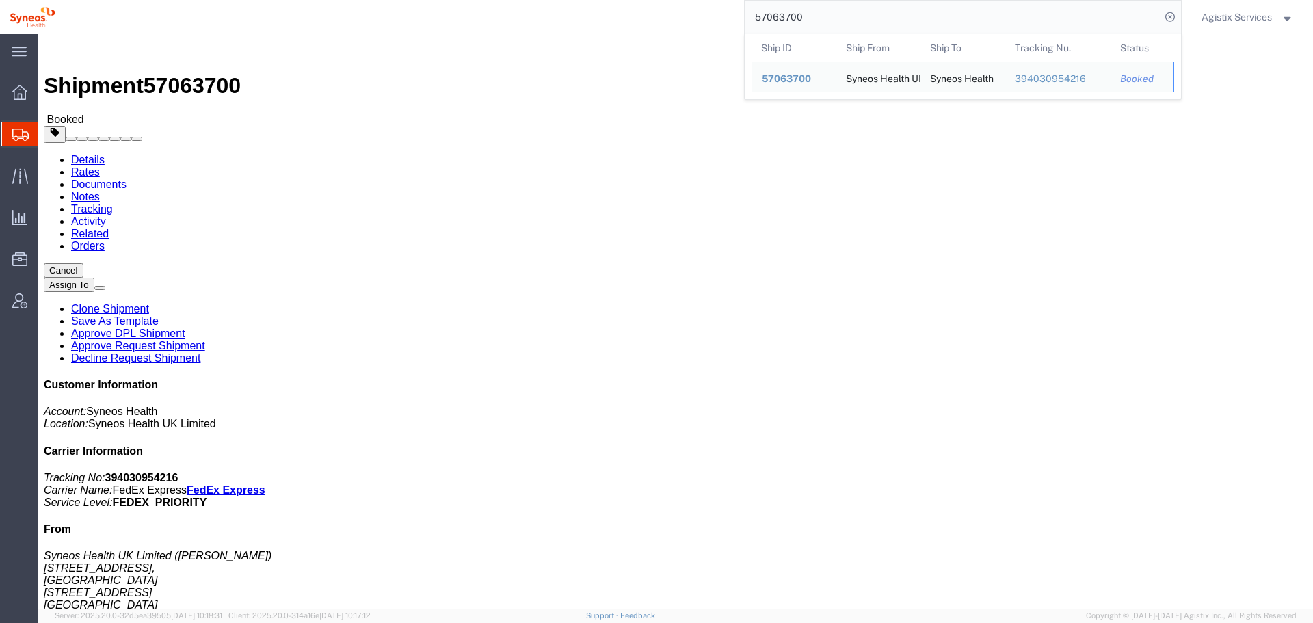
drag, startPoint x: 823, startPoint y: 18, endPoint x: 585, endPoint y: 28, distance: 238.9
click at [640, 18] on div "57063700 Ship ID Ship From Ship To Tracking Nu. Status Ship ID 57063700 Ship Fr…" at bounding box center [623, 17] width 1117 height 34
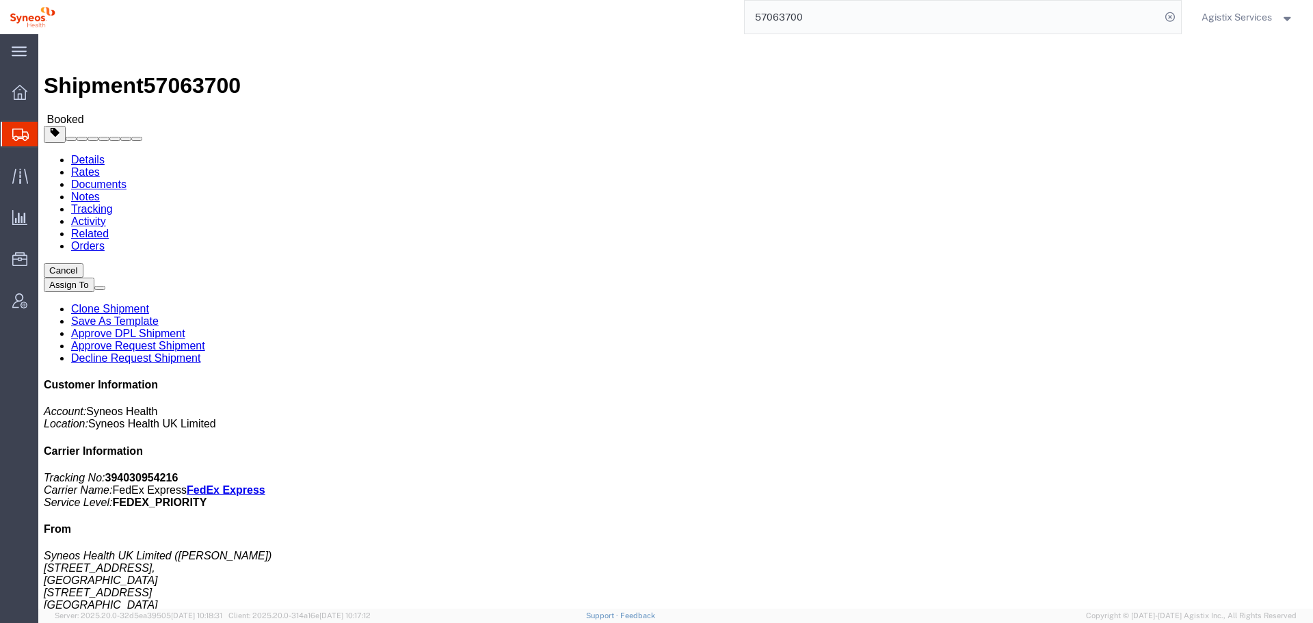
paste input "523"
type input "57063523"
click span "button"
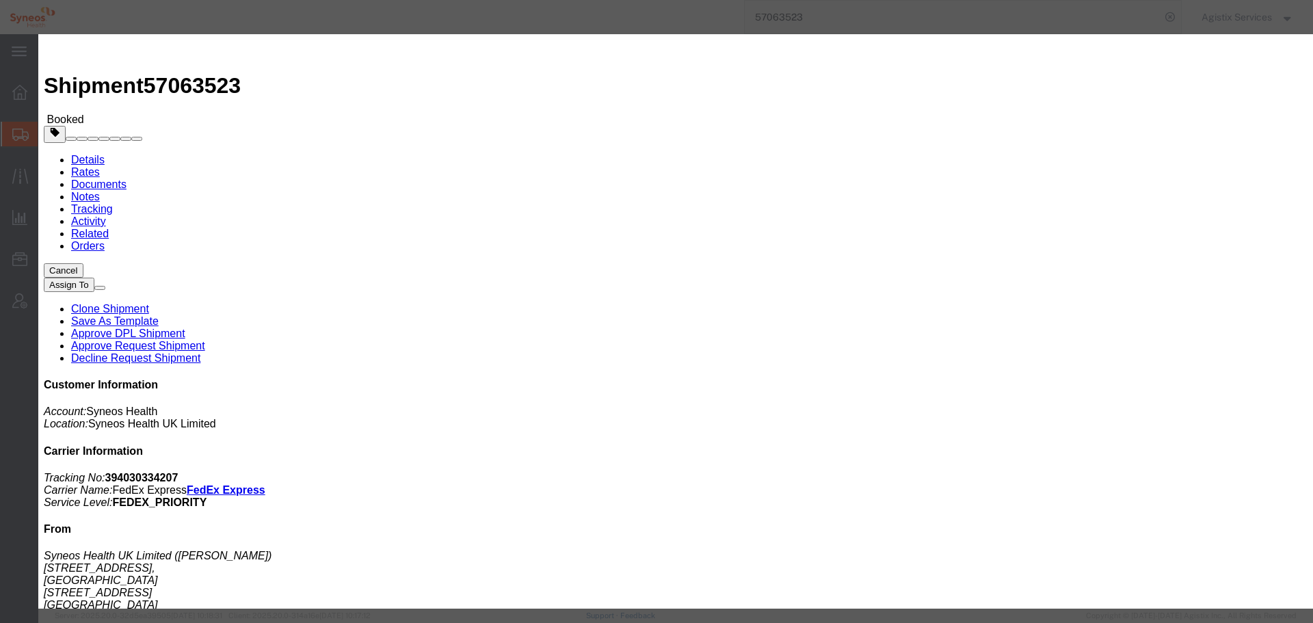
click div "[DATE] 12:00 PM"
drag, startPoint x: 339, startPoint y: 373, endPoint x: 332, endPoint y: 376, distance: 8.0
click input "12:00 PM"
type input "10:00 a"
click button "Apply"
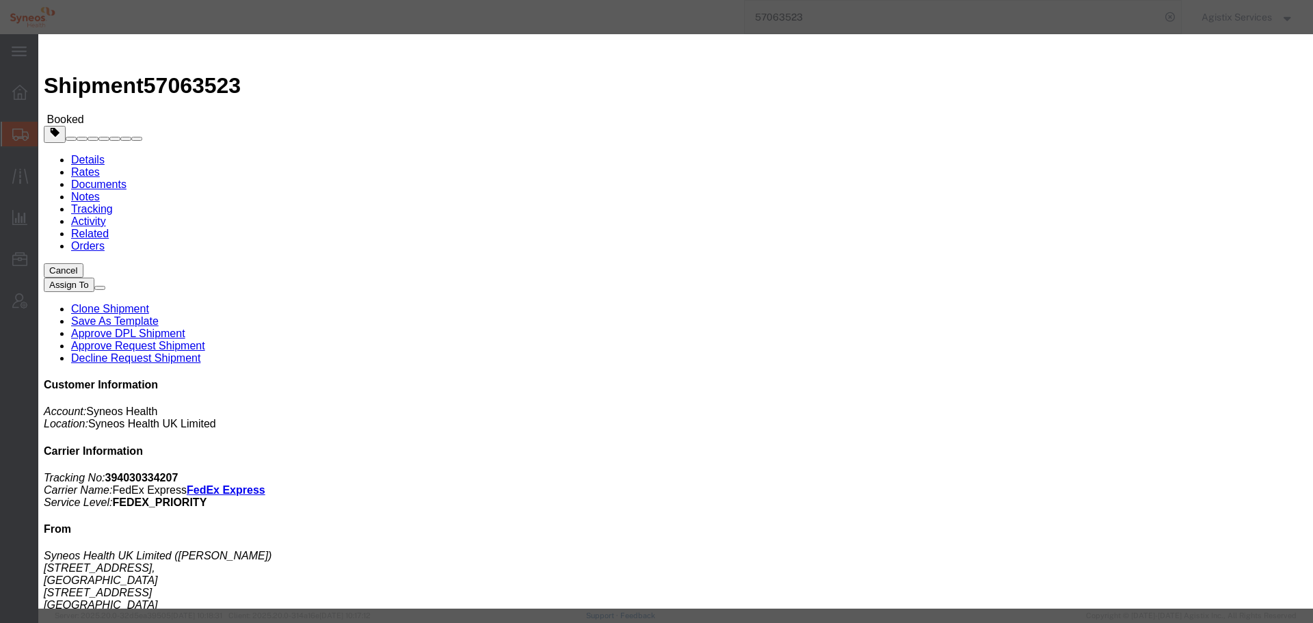
click div "[DATE] 11:00 AM"
type input "14:00 AM"
click button "Apply"
click button "Save"
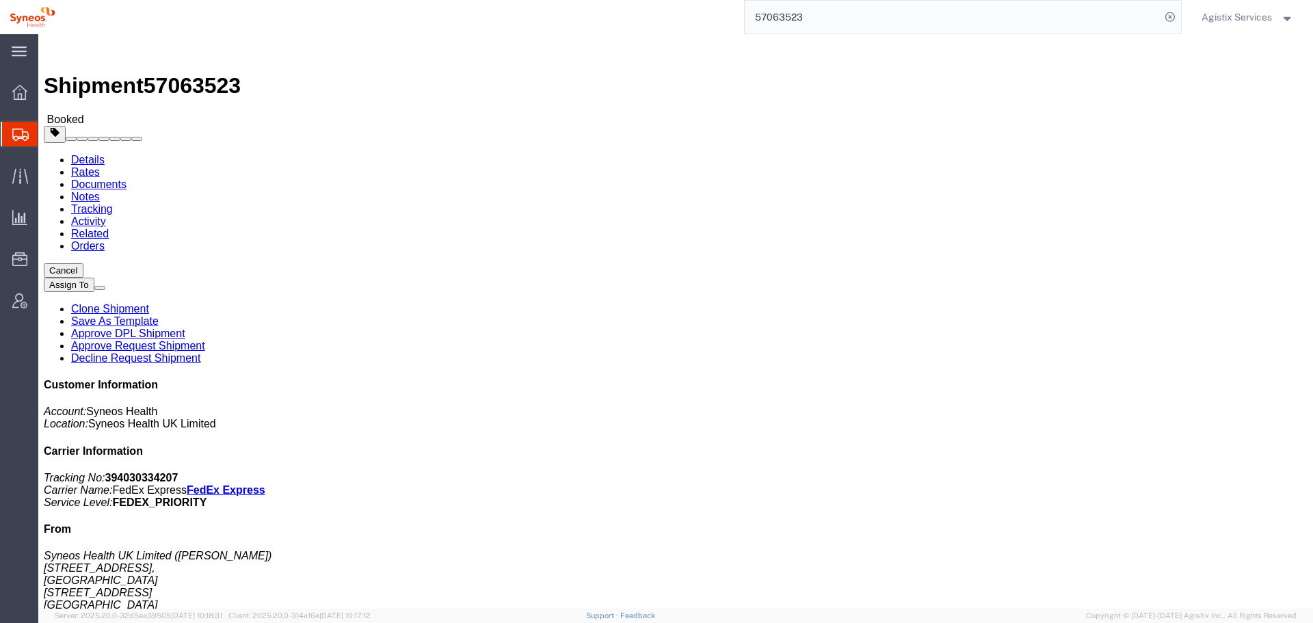
drag, startPoint x: 844, startPoint y: 123, endPoint x: 731, endPoint y: 123, distance: 113.5
click button "Close"
click at [839, 18] on input "57063523" at bounding box center [953, 17] width 416 height 33
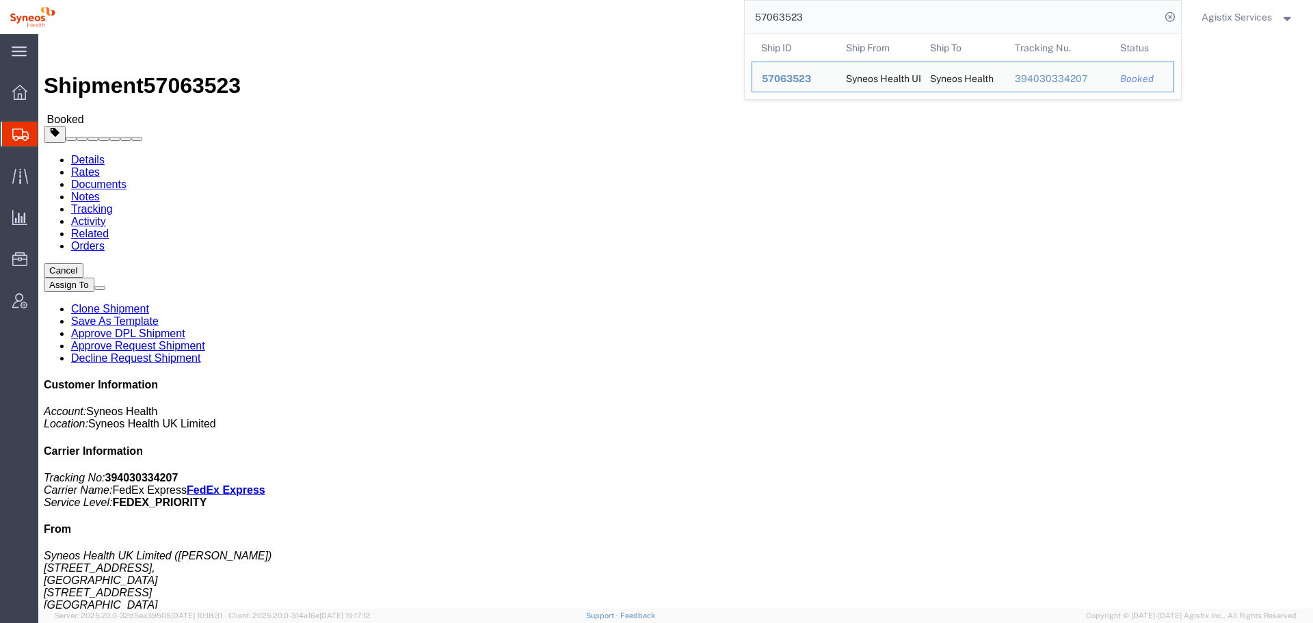
drag, startPoint x: 733, startPoint y: 18, endPoint x: 590, endPoint y: 19, distance: 142.9
click at [625, 18] on div "57063523 Ship ID Ship From Ship To Tracking Nu. Status Ship ID 57063523 Ship Fr…" at bounding box center [623, 17] width 1117 height 34
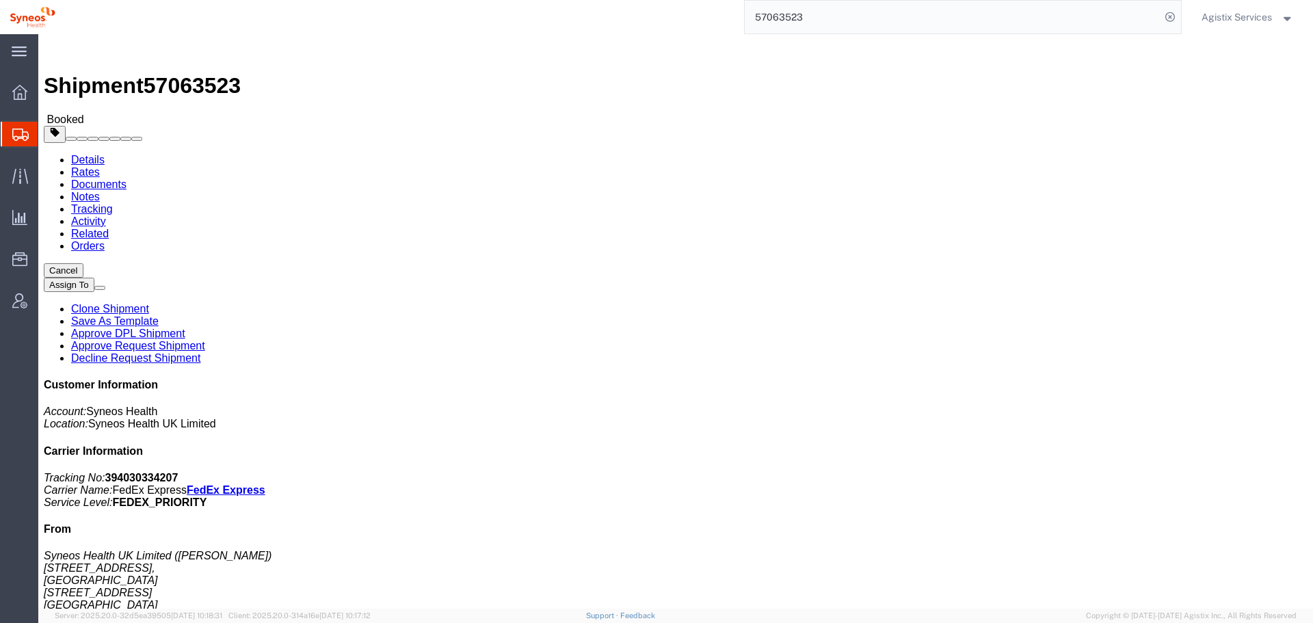
paste input "880"
type input "57063880"
click button "button"
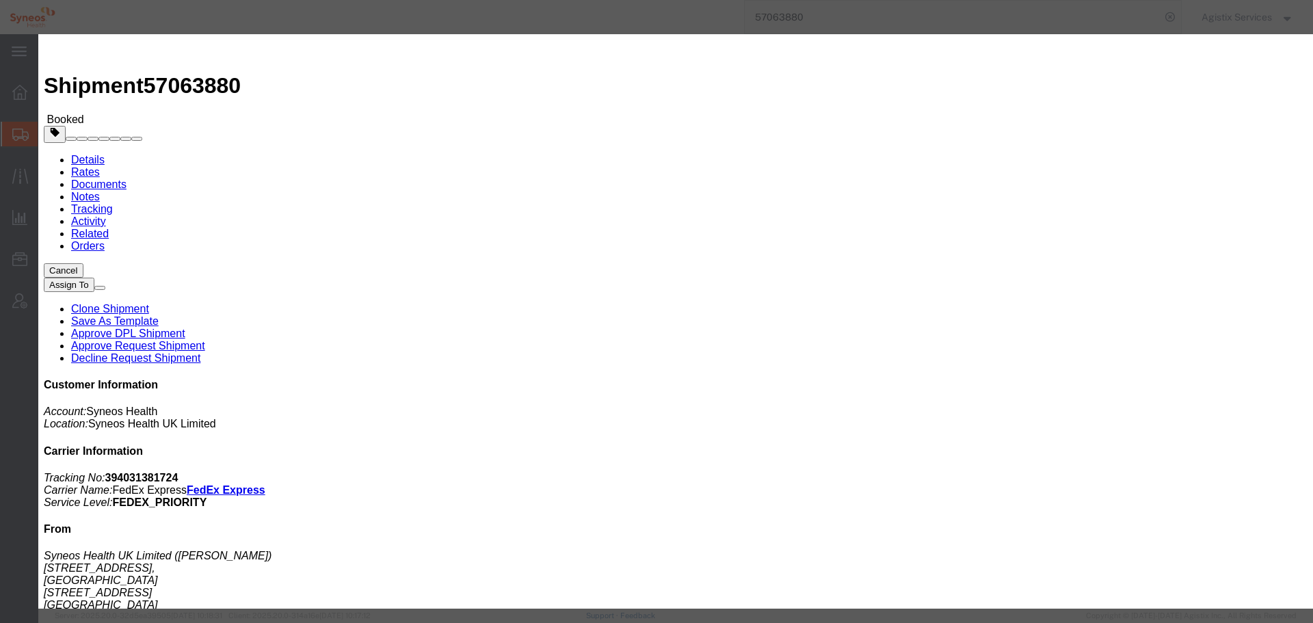
click div "[DATE] 12:00 PM"
click input "12:00 PM"
type input "10:00 a"
click button "Apply"
click div "[DATE] 11:00 AM"
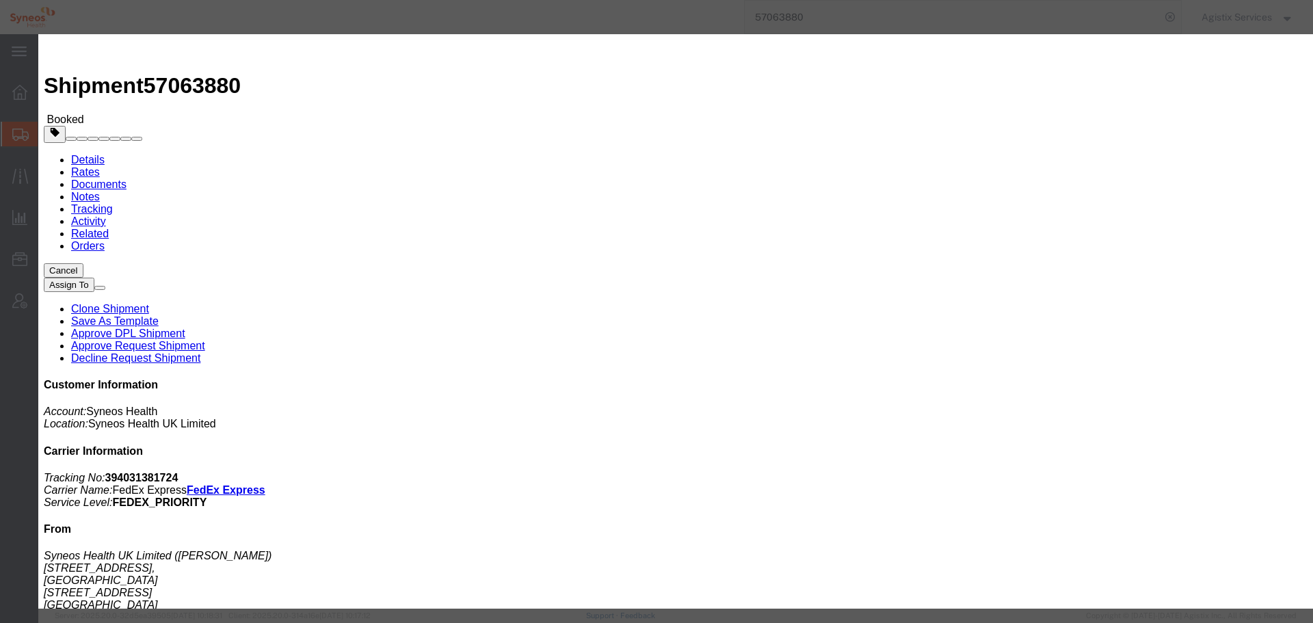
type input "2:00 PM"
click button "Apply"
click button "Save"
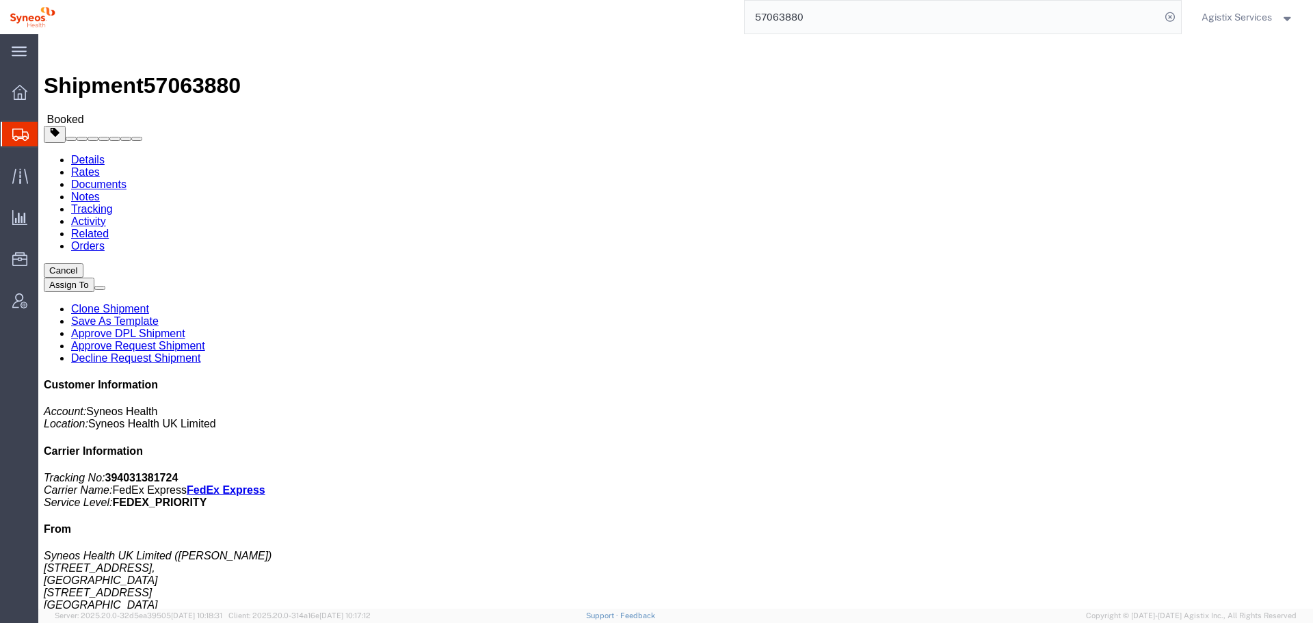
click button "Close"
click at [800, 23] on input "57063880" at bounding box center [953, 17] width 416 height 33
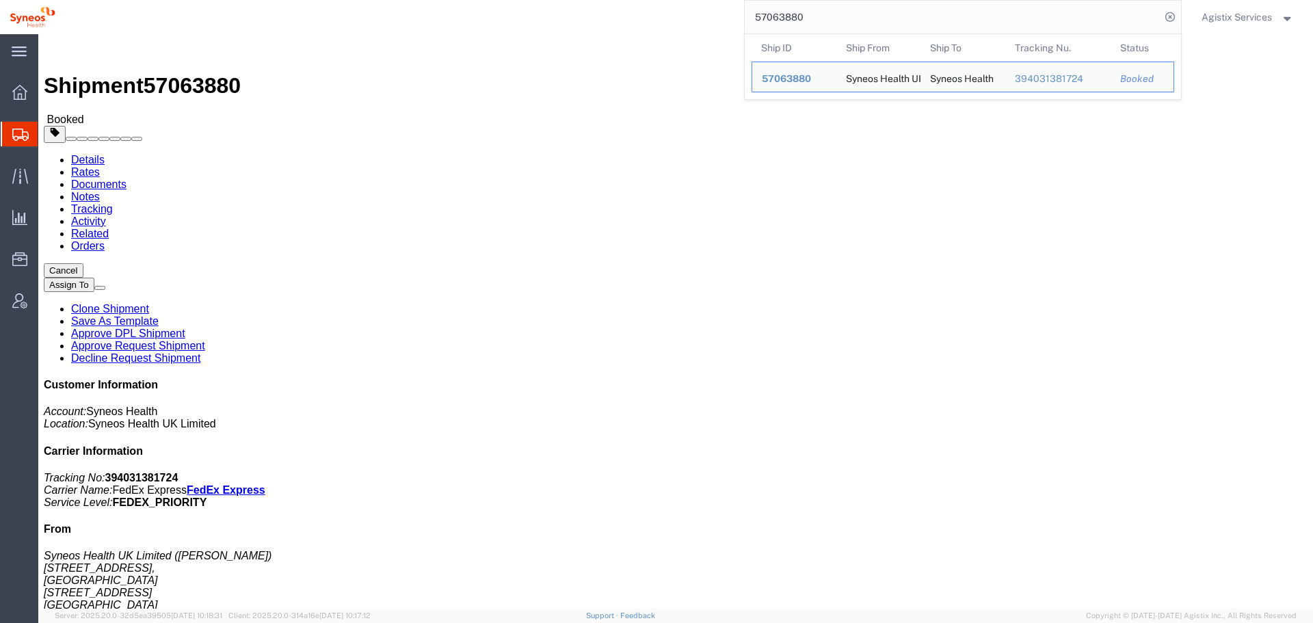
click at [800, 23] on input "57063880" at bounding box center [953, 17] width 416 height 33
paste input "4041"
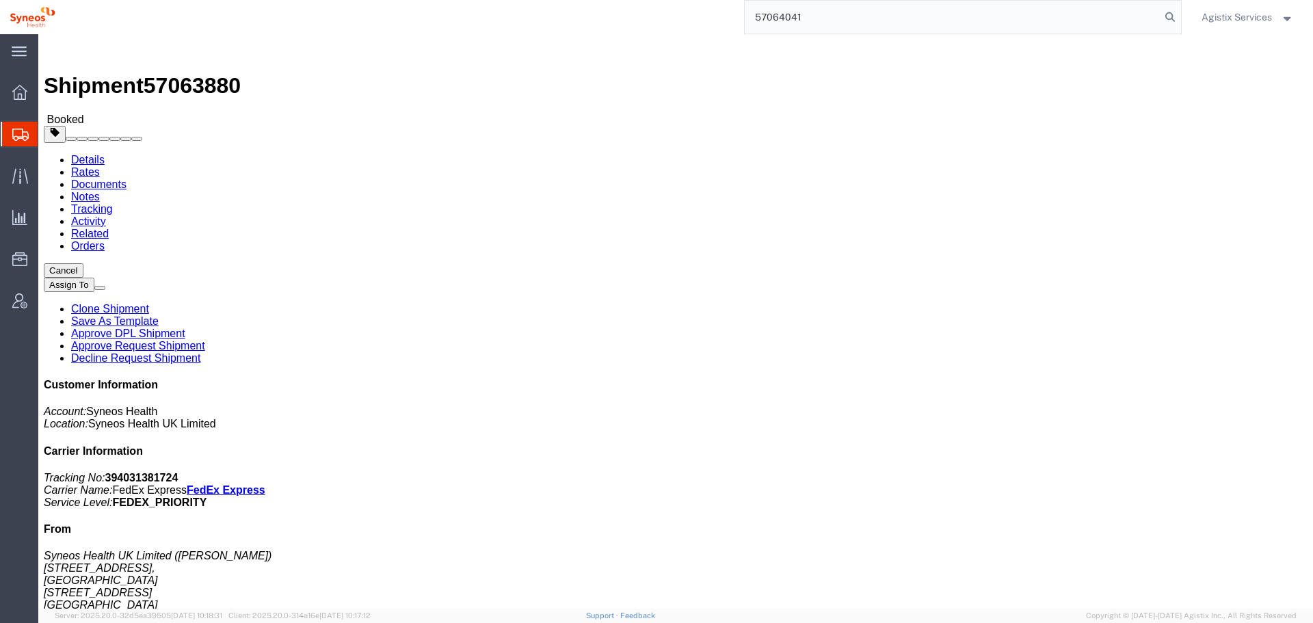
type input "57064041"
click span "button"
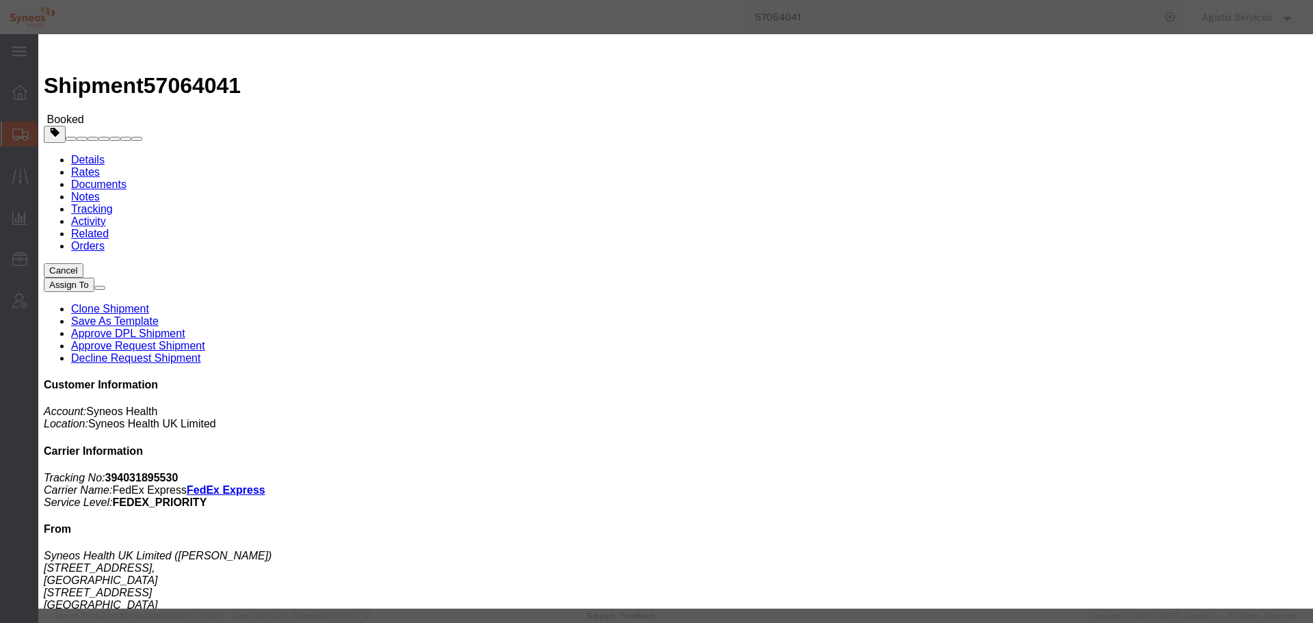
click div "[DATE] 12:00 PM"
click input "12:00 PM"
type input "10:00 a"
click button "Apply"
click div "[DATE] 11:00 AM"
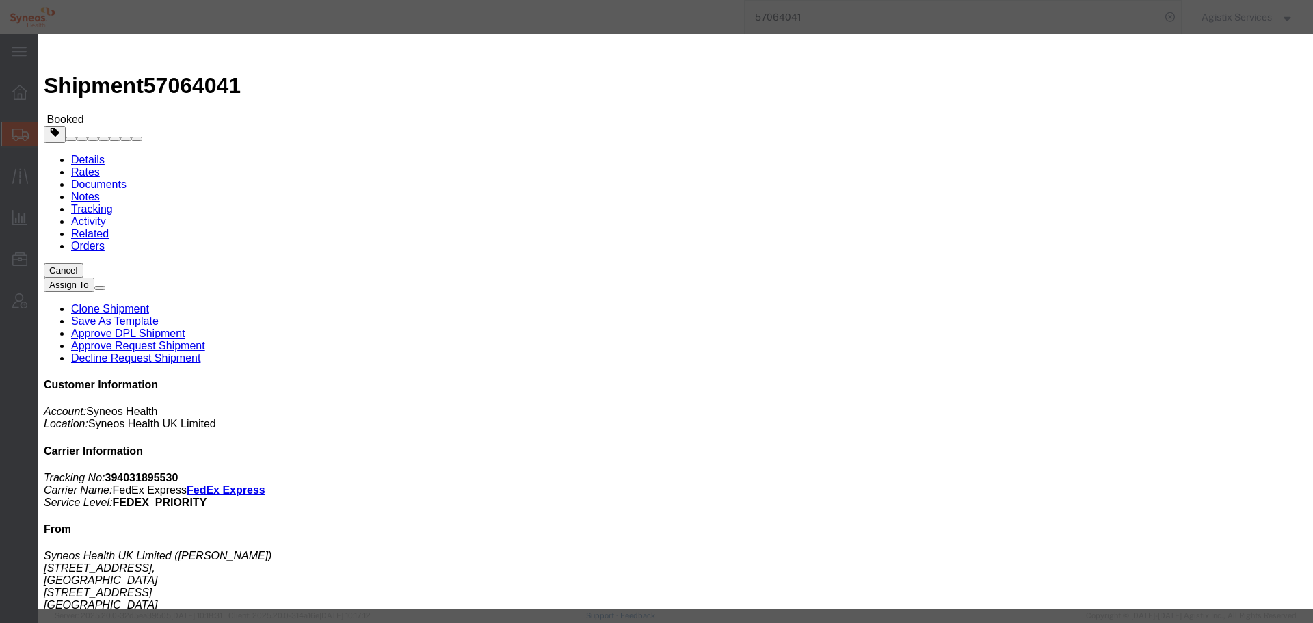
type input "14:00 AM"
click button "Apply"
click button "Save"
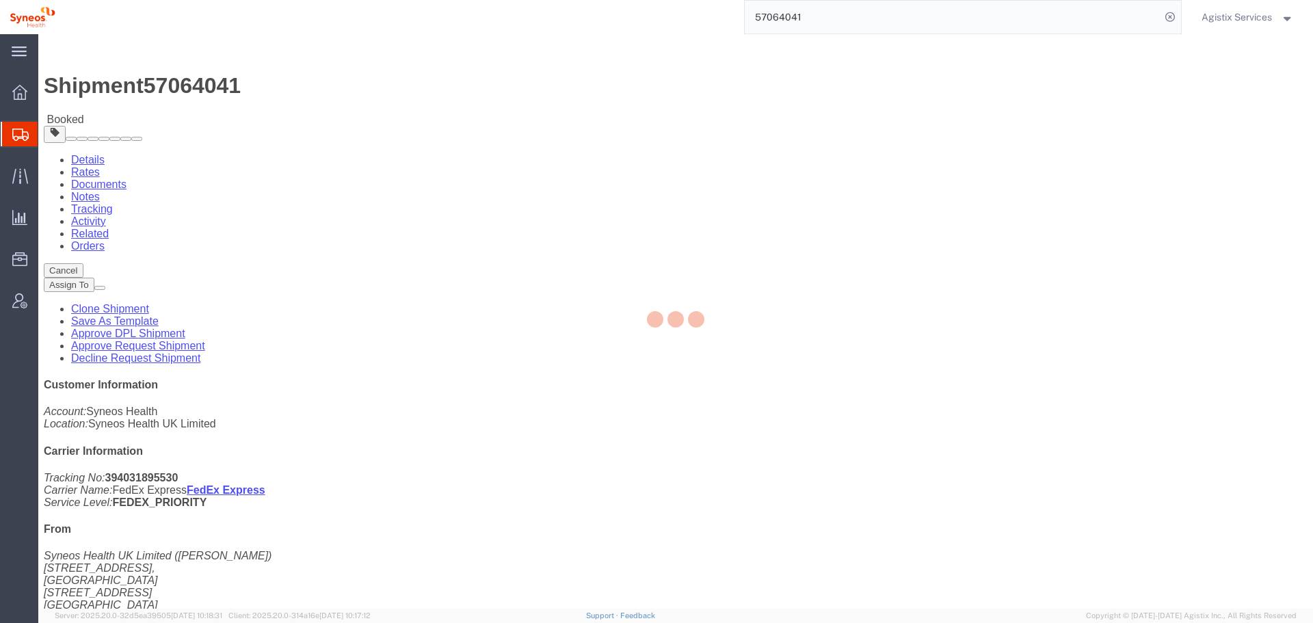
click at [871, 152] on div at bounding box center [675, 321] width 1275 height 574
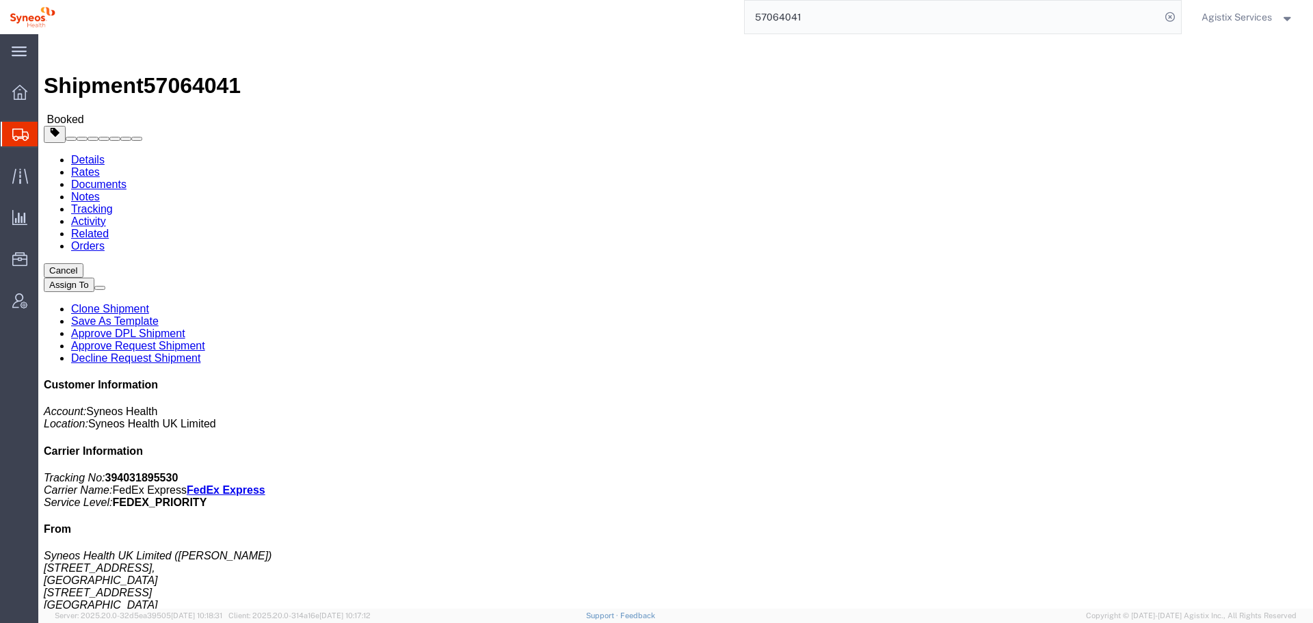
click button "Close"
click at [616, 19] on div "57064041" at bounding box center [623, 17] width 1117 height 34
paste input "3483"
type input "57063483"
click span "button"
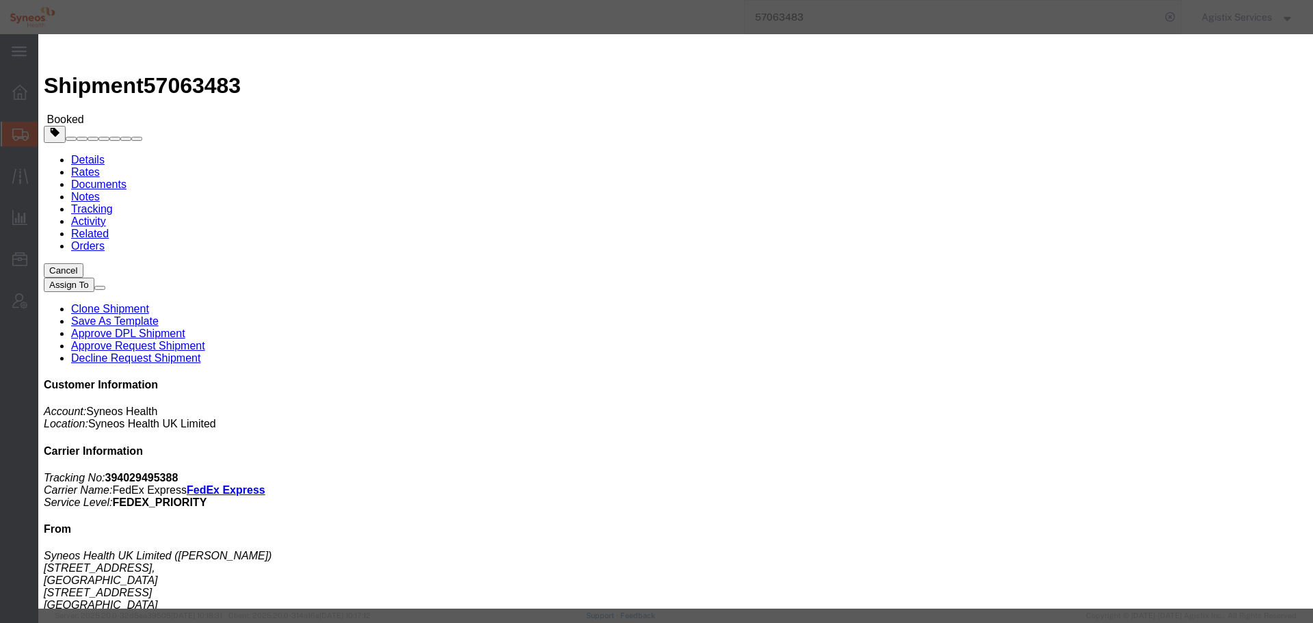
click div "[DATE] 12:00 PM"
click input "12:00 PM"
type input "10:00 a"
click button "Apply"
click div "Pickup Close Date Pickup Close Time Pickup Close Date and Time [DATE] 11:00 AM"
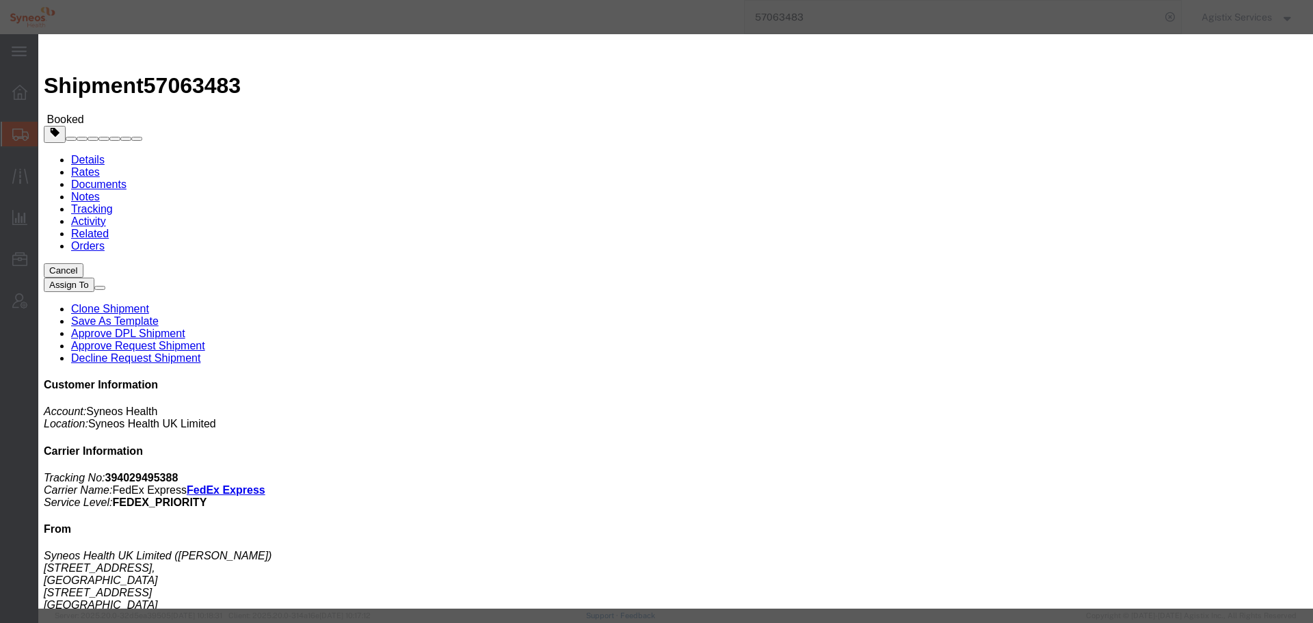
click div "[DATE] 11:00 AM"
type input "14:00 AM"
drag, startPoint x: 623, startPoint y: 384, endPoint x: 804, endPoint y: 335, distance: 187.8
click button "Apply"
click button "Save"
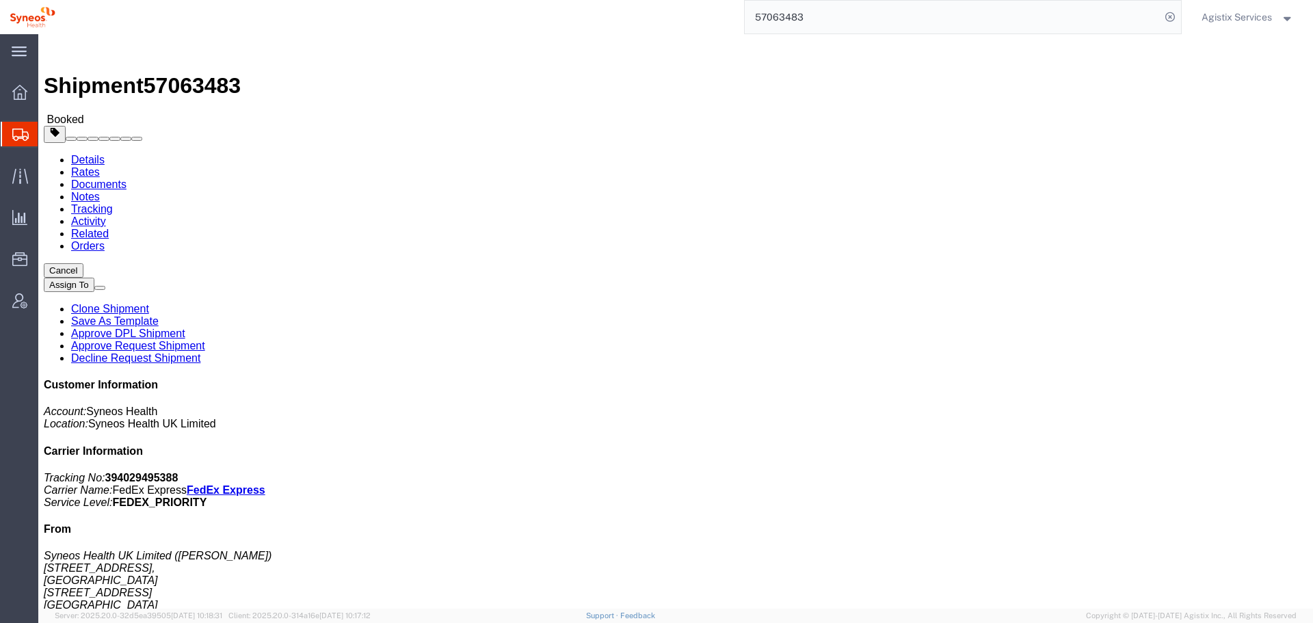
click button "Close"
click at [769, 20] on input "57063483" at bounding box center [953, 17] width 416 height 33
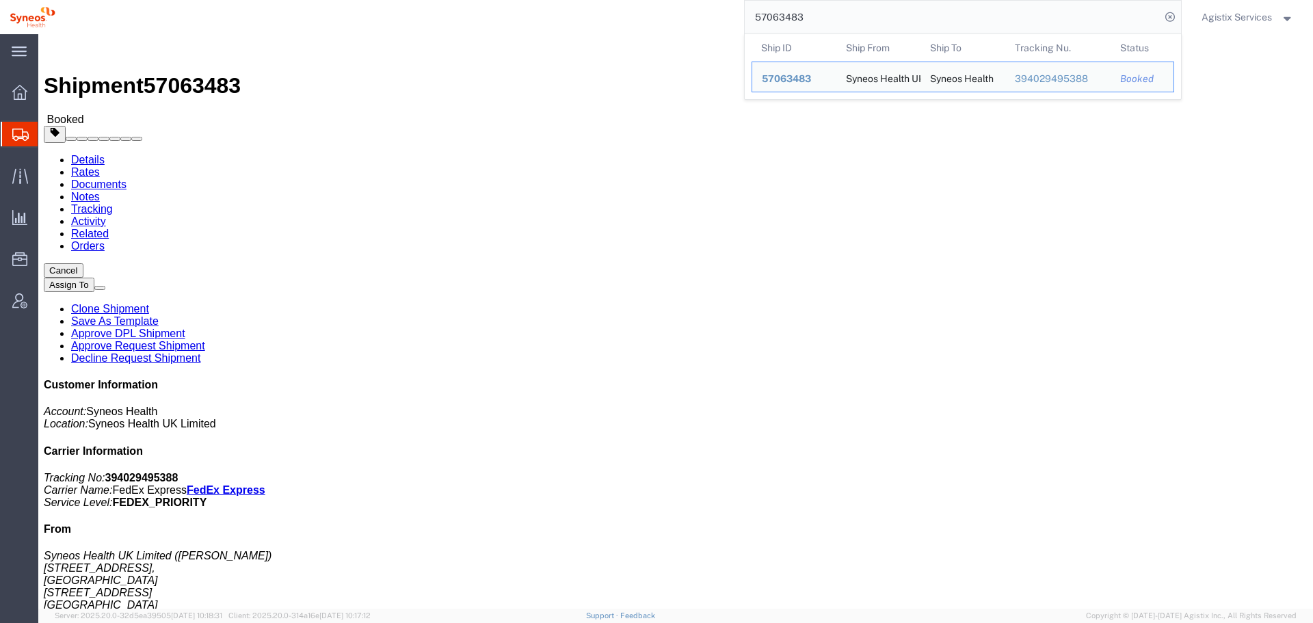
click at [769, 20] on input "57063483" at bounding box center [953, 17] width 416 height 33
paste input "2896"
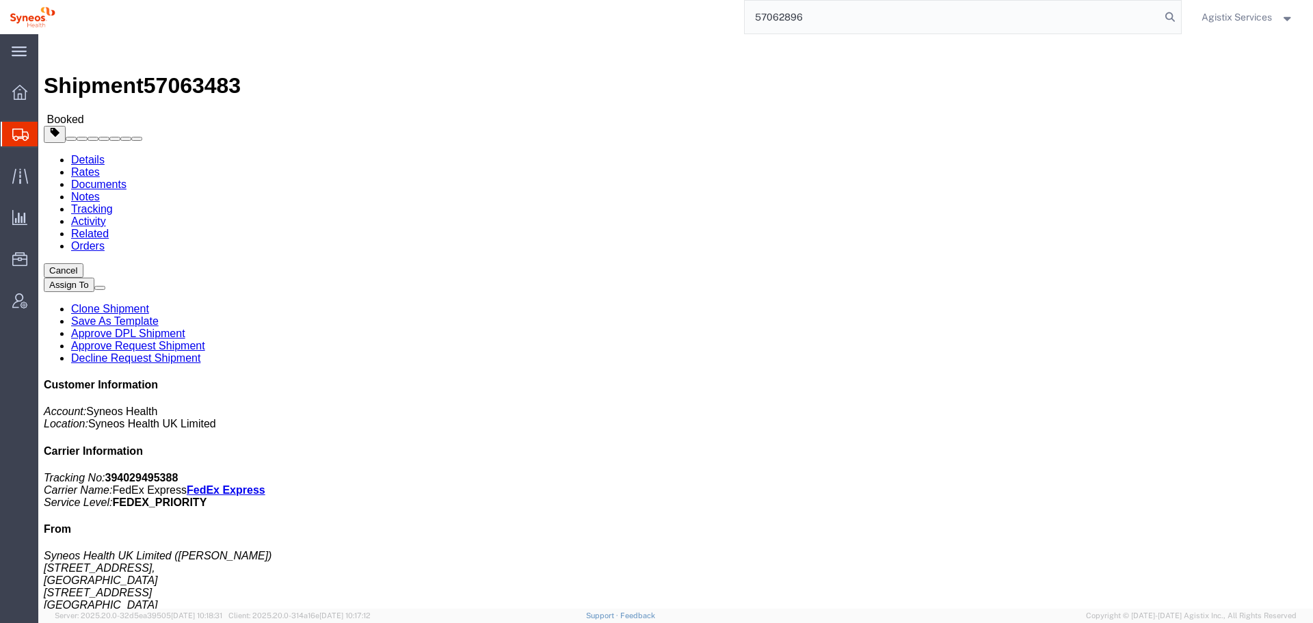
type input "57062896"
click span "button"
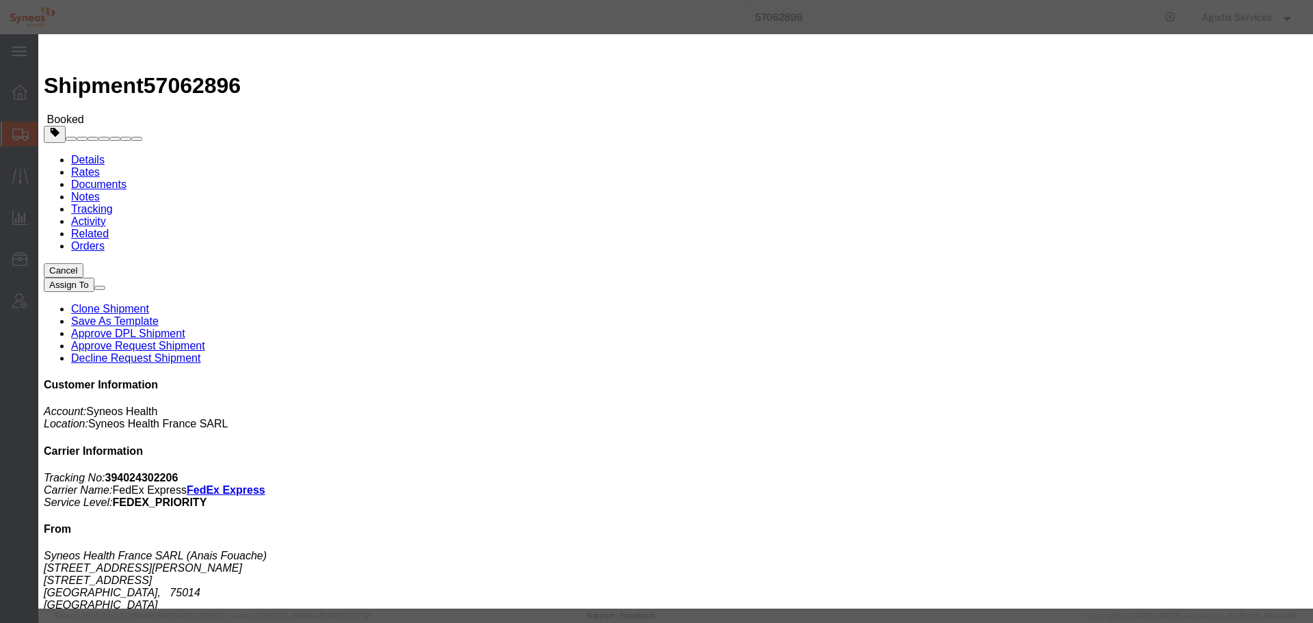
click div "[DATE] 10:00 AM"
click button "Apply"
click div "[DATE] 11:00 AM"
click div "Close Time 14:00 AM [DATE] 11:00 AM - [DATE] 11:00 AM Cancel Apply"
type input "2:00 PM"
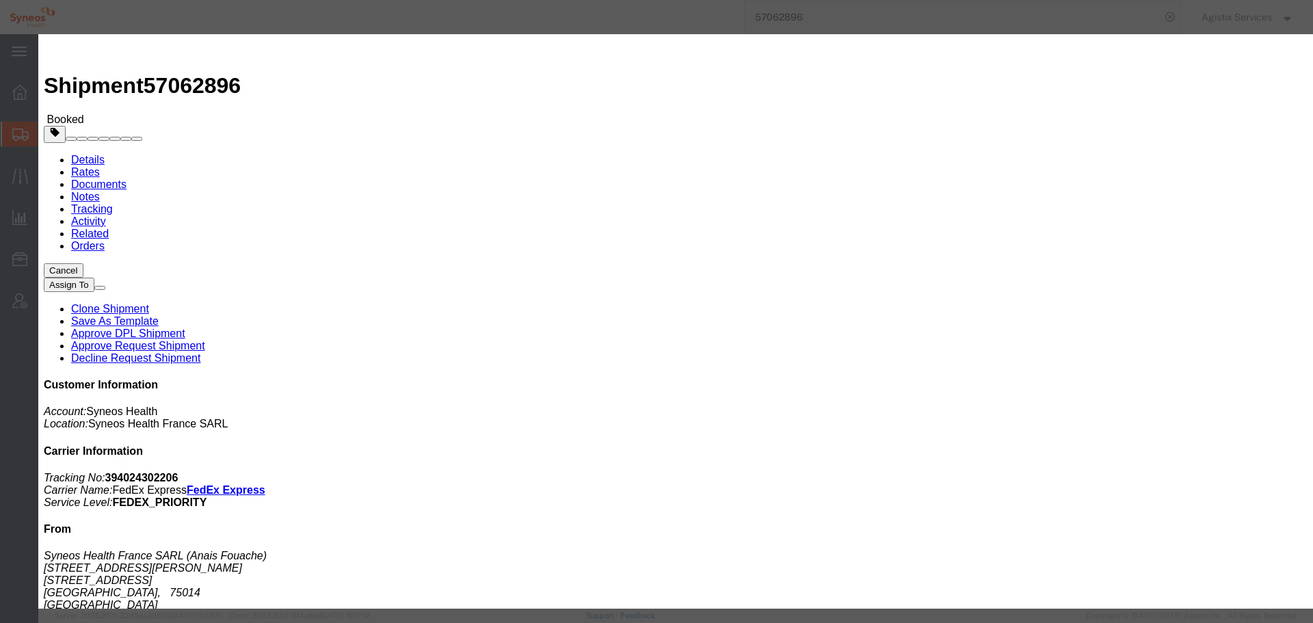
click button "Apply"
click button "Save"
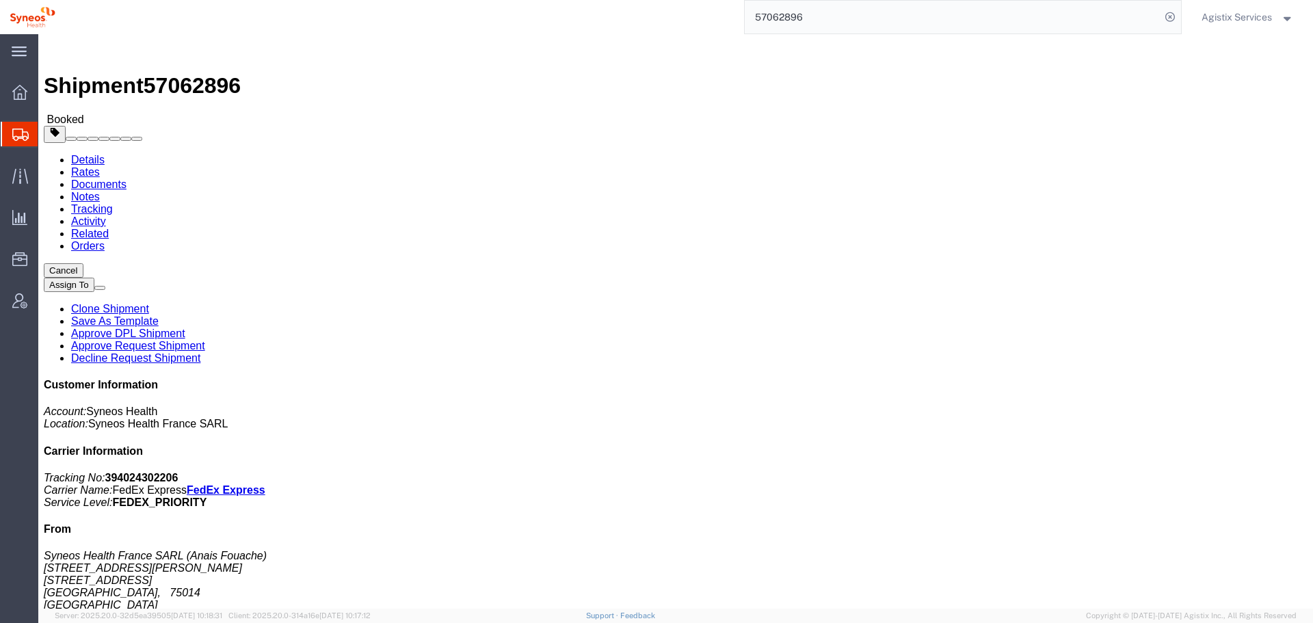
drag, startPoint x: 825, startPoint y: 115, endPoint x: 785, endPoint y: 90, distance: 47.6
click button "Close"
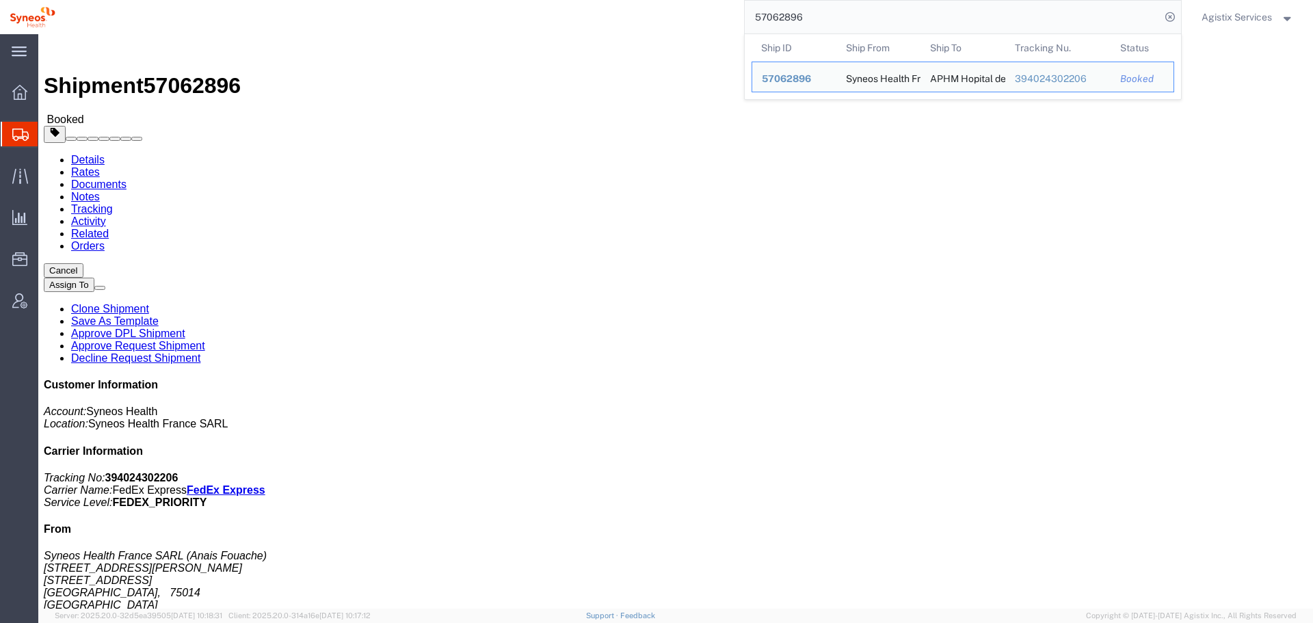
drag, startPoint x: 815, startPoint y: 16, endPoint x: 552, endPoint y: 31, distance: 263.0
click at [580, 21] on div "57062896 Ship ID Ship From Ship To Tracking Nu. Status Ship ID 57062896 Ship Fr…" at bounding box center [623, 17] width 1117 height 34
paste input "6994199"
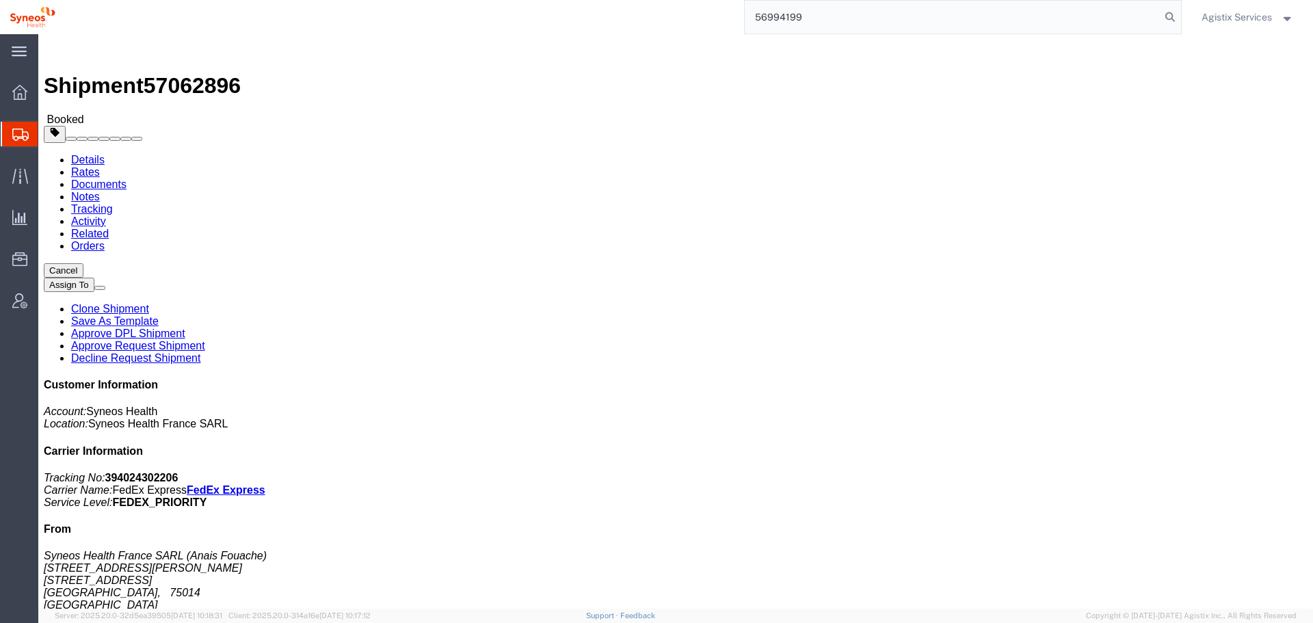
type input "56994199"
click span "button"
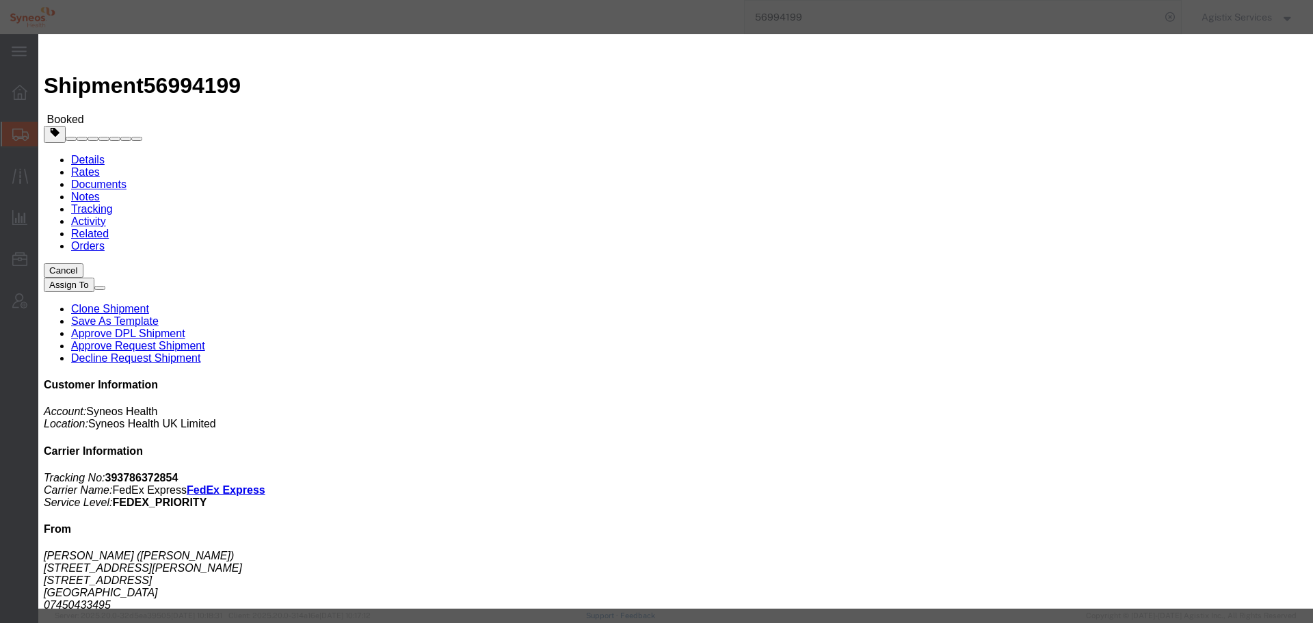
click div "[DATE] 2:00 PM"
type input "10:00 a"
click button "Apply"
click button "Save"
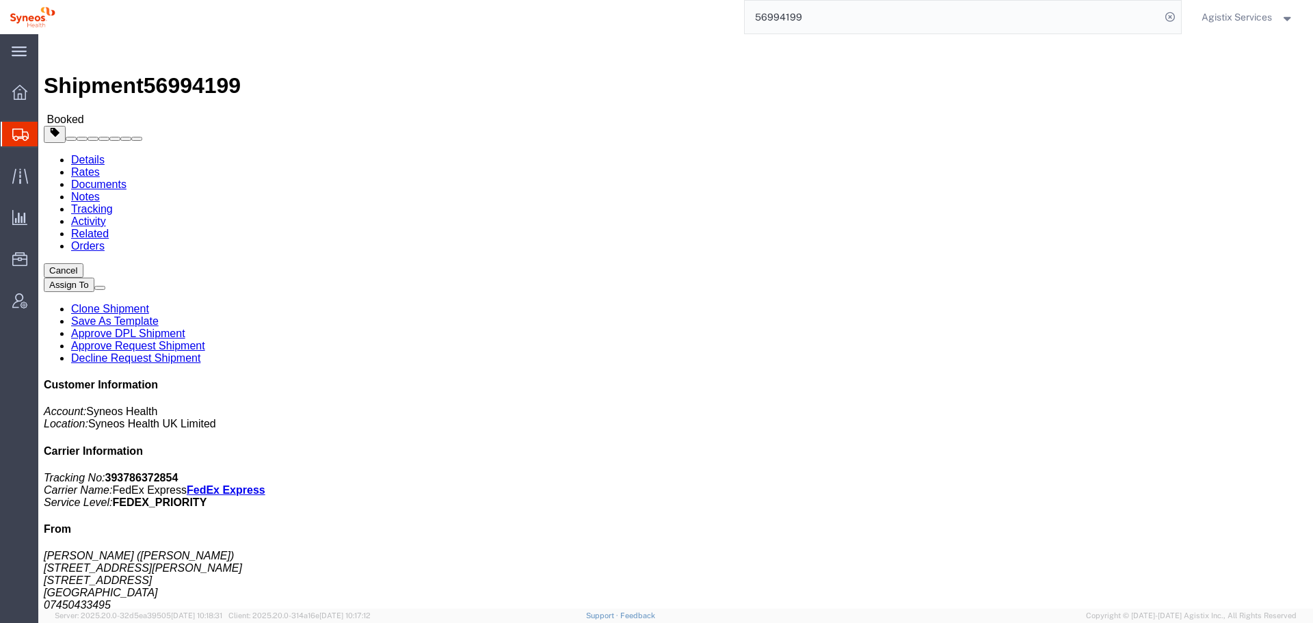
click button "Close"
drag, startPoint x: 823, startPoint y: 21, endPoint x: 514, endPoint y: 19, distance: 309.1
click at [568, 12] on div "56994199" at bounding box center [623, 17] width 1117 height 34
paste input "7051364"
drag, startPoint x: 827, startPoint y: 25, endPoint x: 492, endPoint y: 25, distance: 335.1
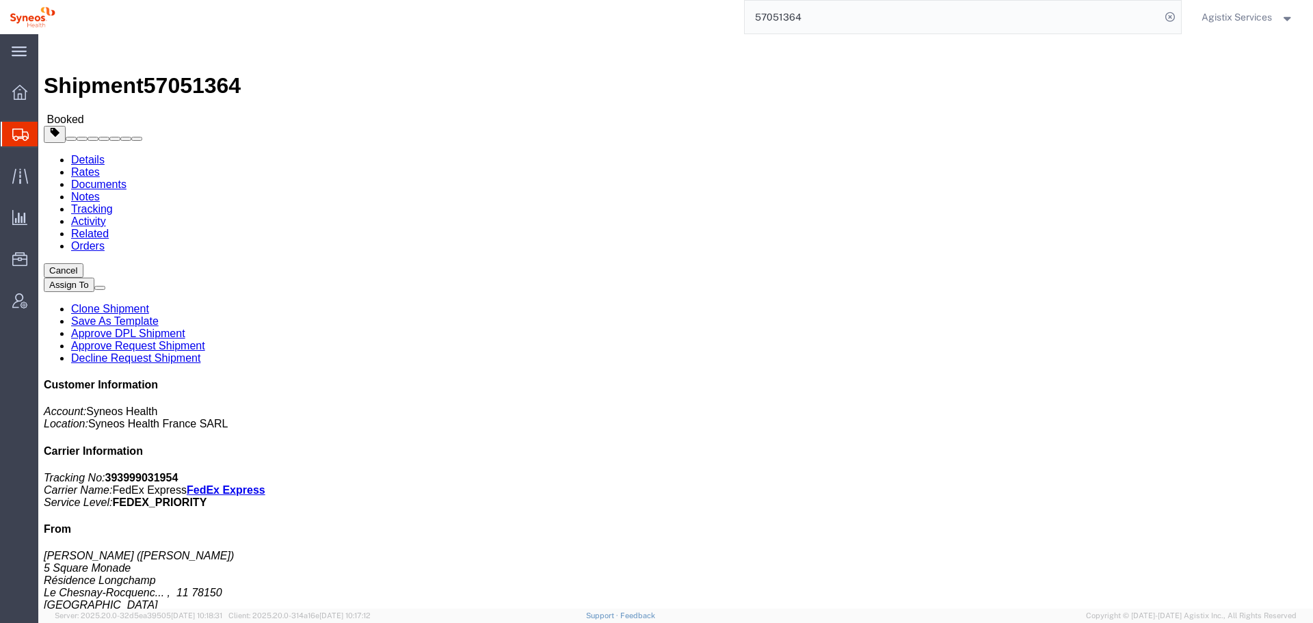
click at [671, 25] on div "57051364" at bounding box center [623, 17] width 1117 height 34
paste input "62896"
click at [773, 8] on input "57062896" at bounding box center [953, 17] width 416 height 33
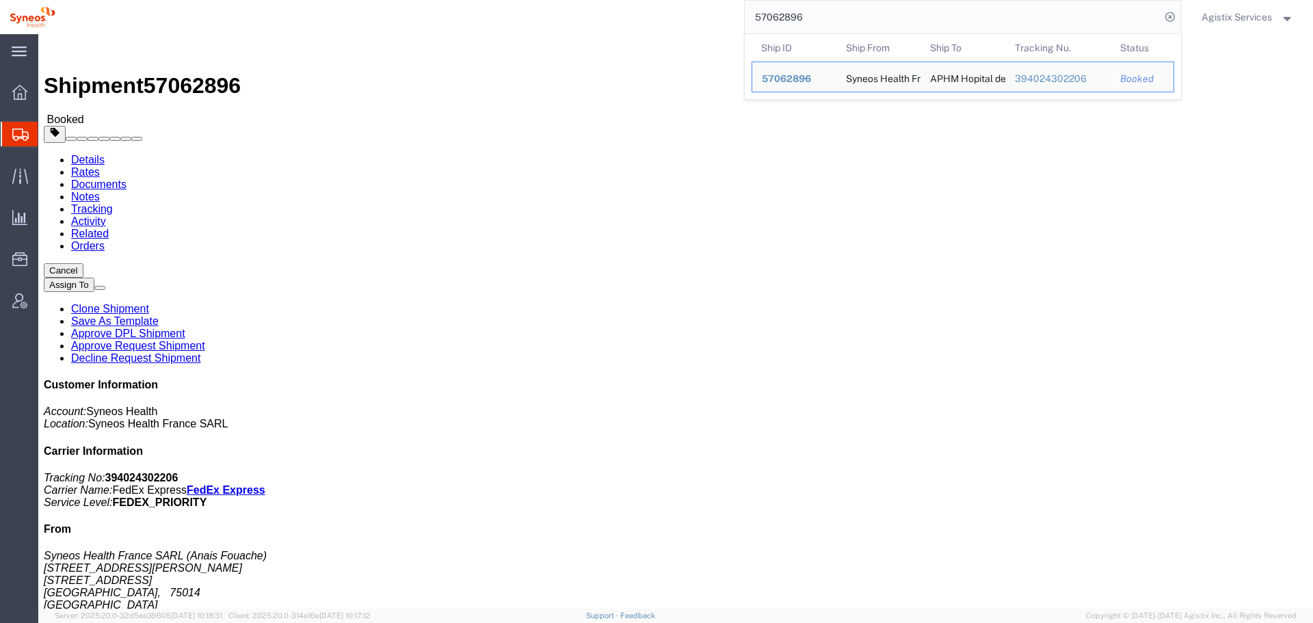
click at [775, 8] on input "57062896" at bounding box center [953, 17] width 416 height 33
paste input "699413"
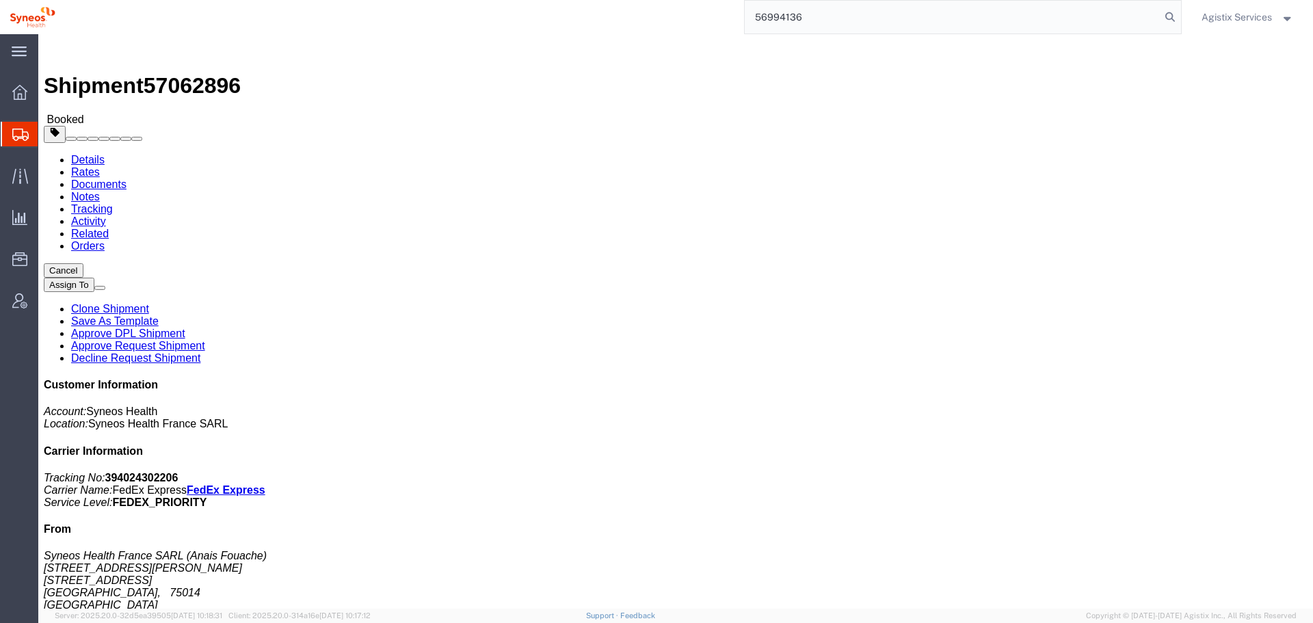
type input "56994136"
